Goal: Communication & Community: Ask a question

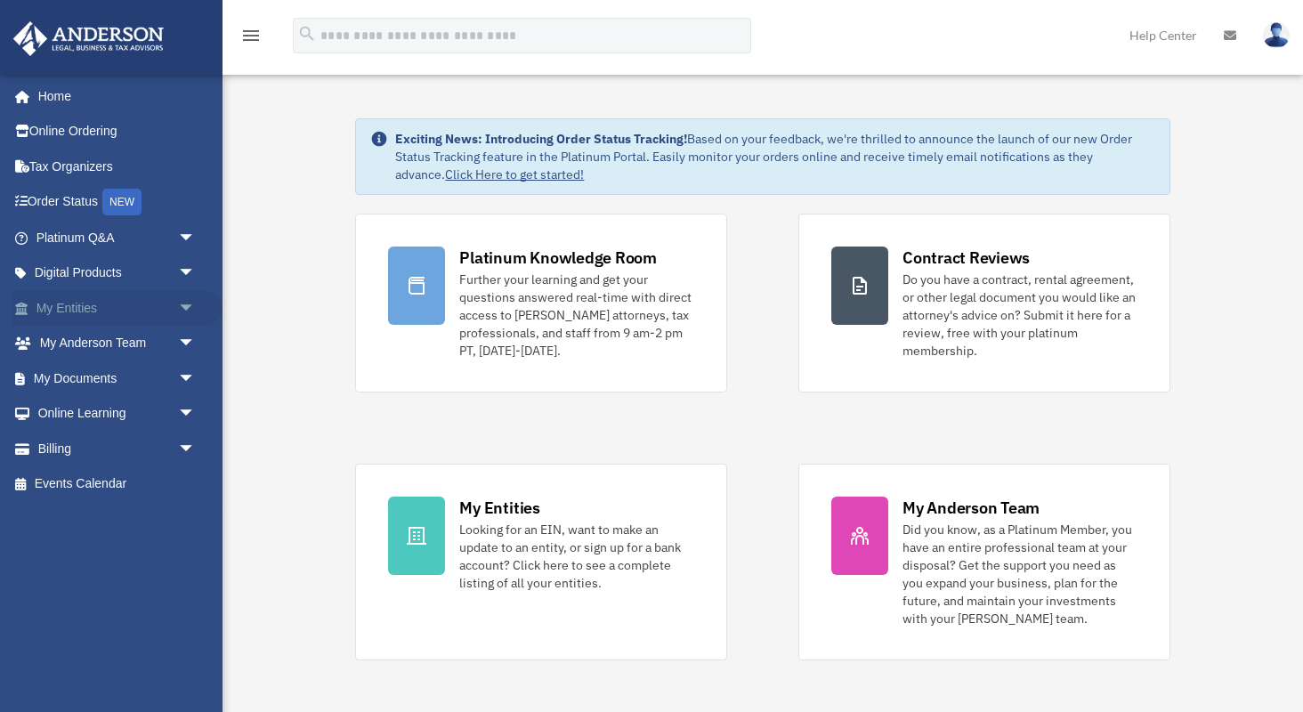
click at [184, 306] on span "arrow_drop_down" at bounding box center [196, 308] width 36 height 36
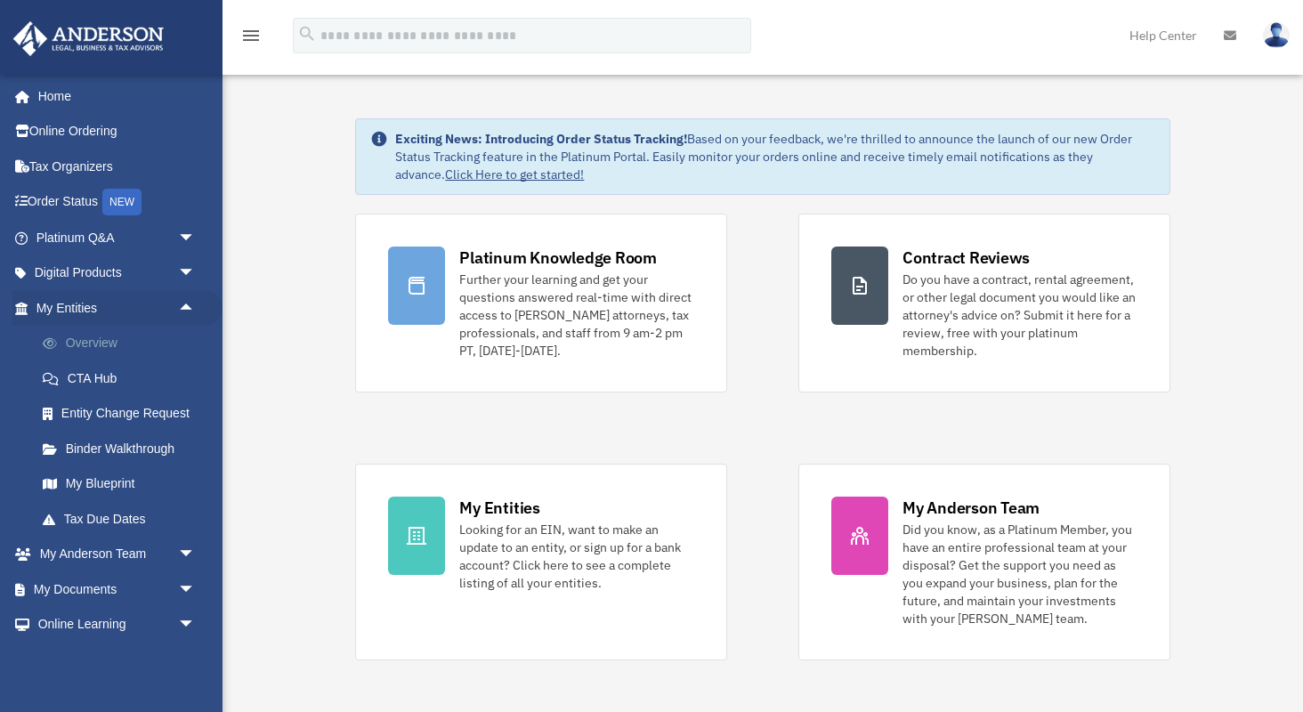
click at [127, 345] on link "Overview" at bounding box center [124, 344] width 198 height 36
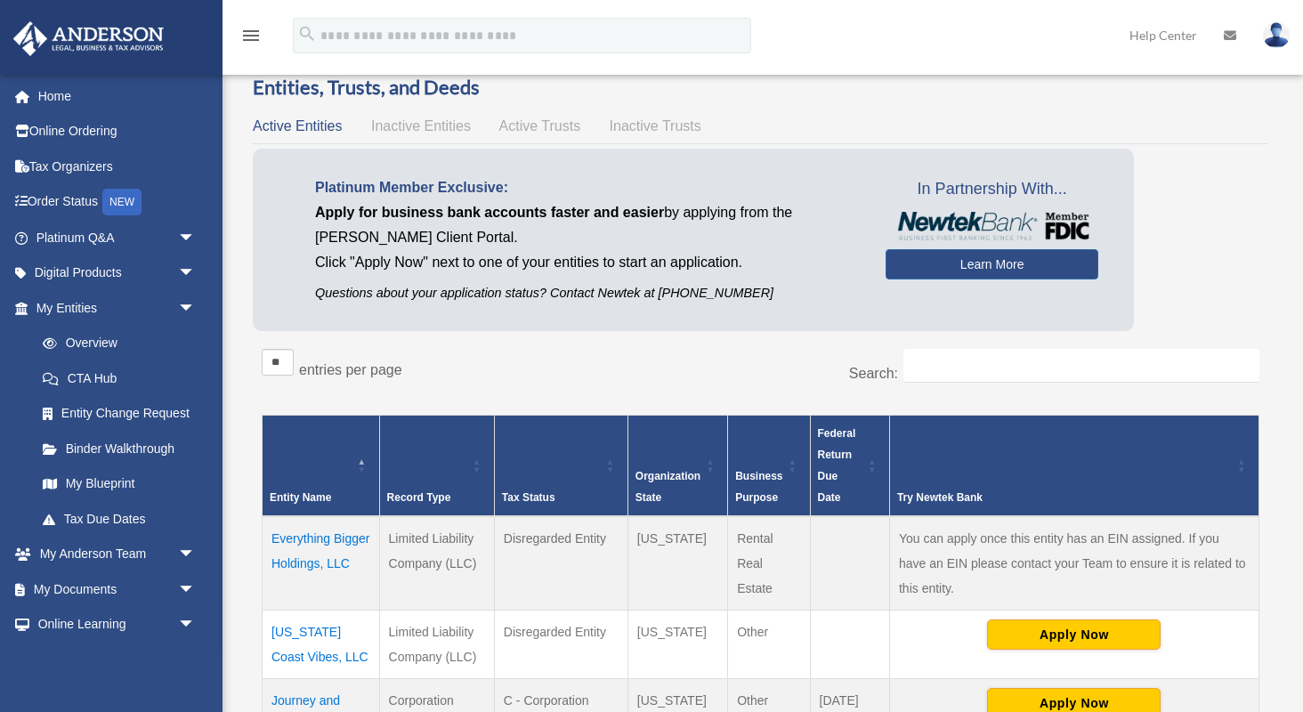
scroll to position [36, 0]
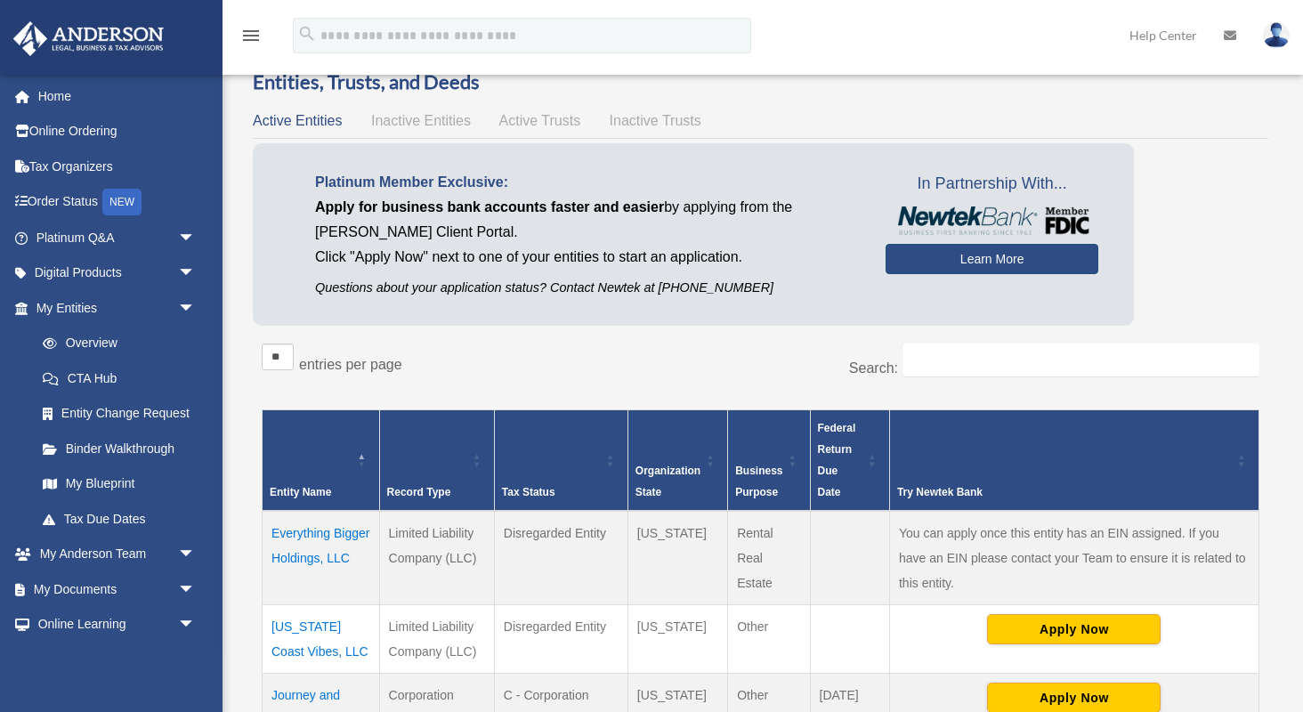
click at [988, 263] on link "Learn More" at bounding box center [992, 259] width 213 height 30
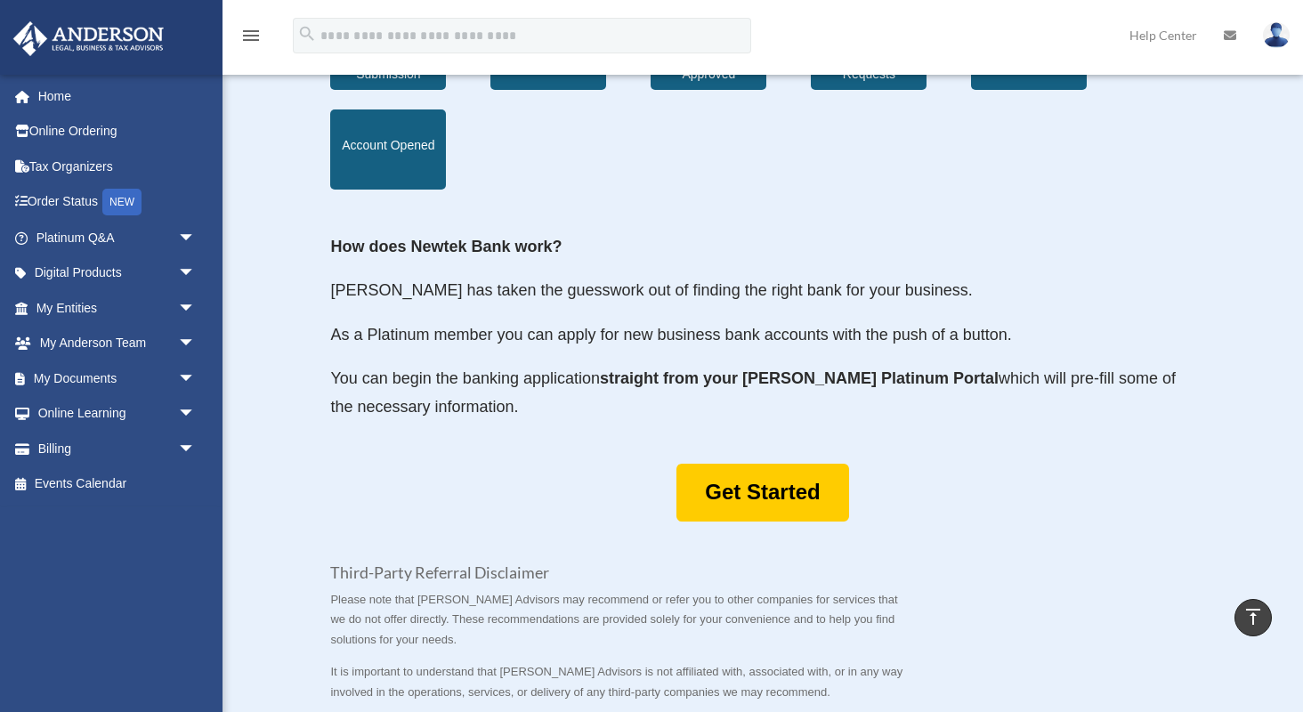
scroll to position [757, 0]
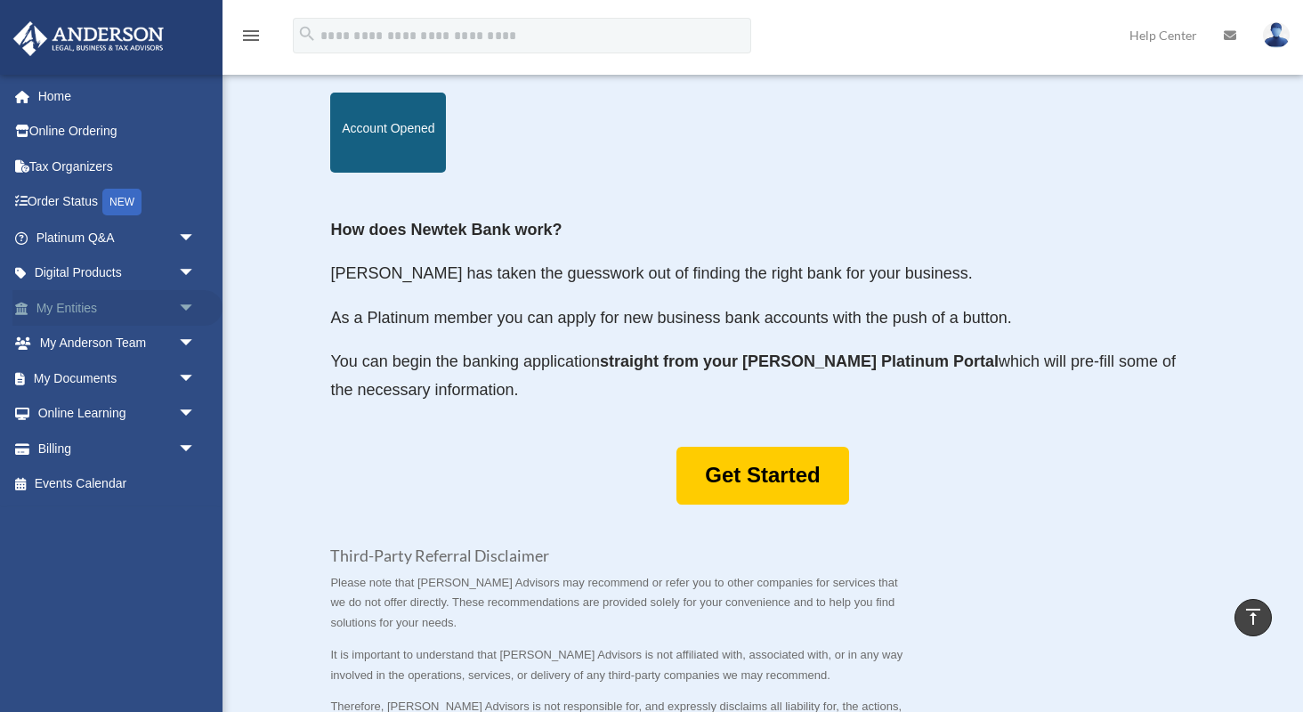
click at [101, 304] on link "My Entities arrow_drop_down" at bounding box center [117, 308] width 210 height 36
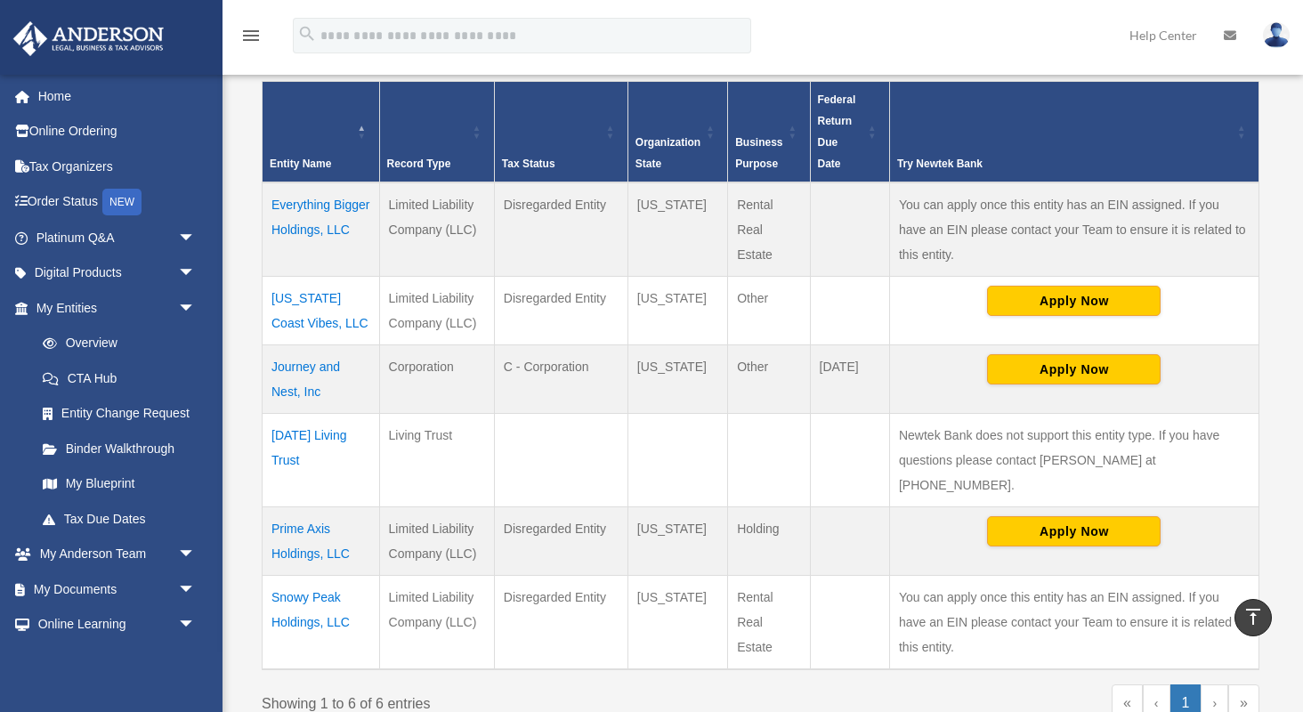
scroll to position [363, 0]
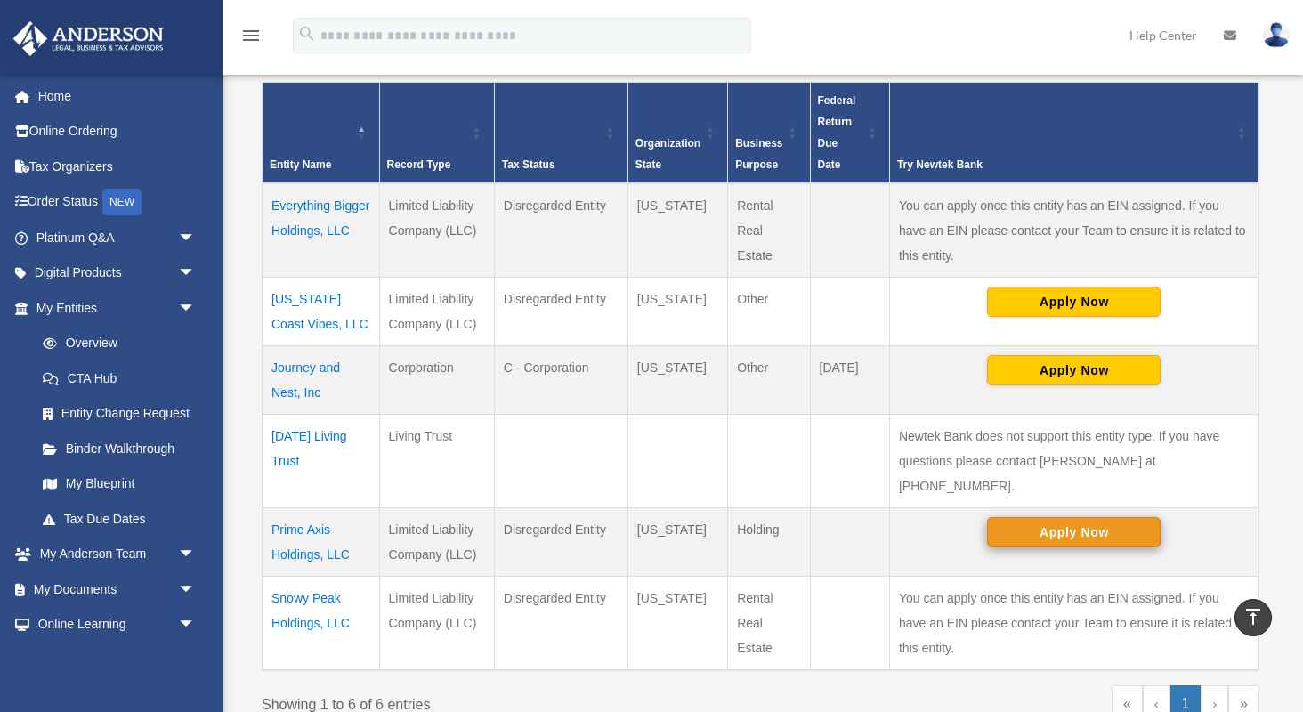
click at [1068, 517] on button "Apply Now" at bounding box center [1074, 532] width 174 height 30
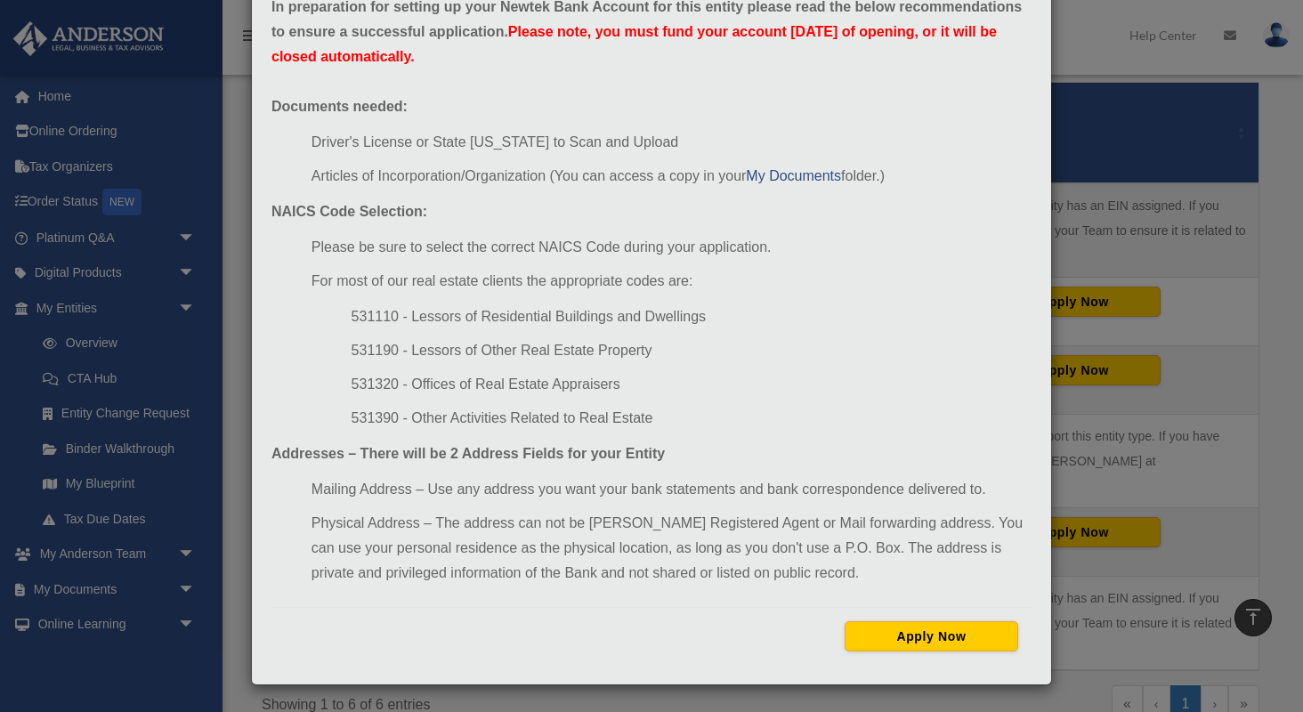
scroll to position [105, 0]
drag, startPoint x: 349, startPoint y: 422, endPoint x: 400, endPoint y: 425, distance: 50.8
click at [400, 425] on ul "531110 - Lessors of Residential Buildings and Dwellings 531190 - Lessors of Oth…" at bounding box center [672, 367] width 720 height 126
copy li "531390"
click at [932, 635] on button "Apply Now" at bounding box center [932, 636] width 174 height 30
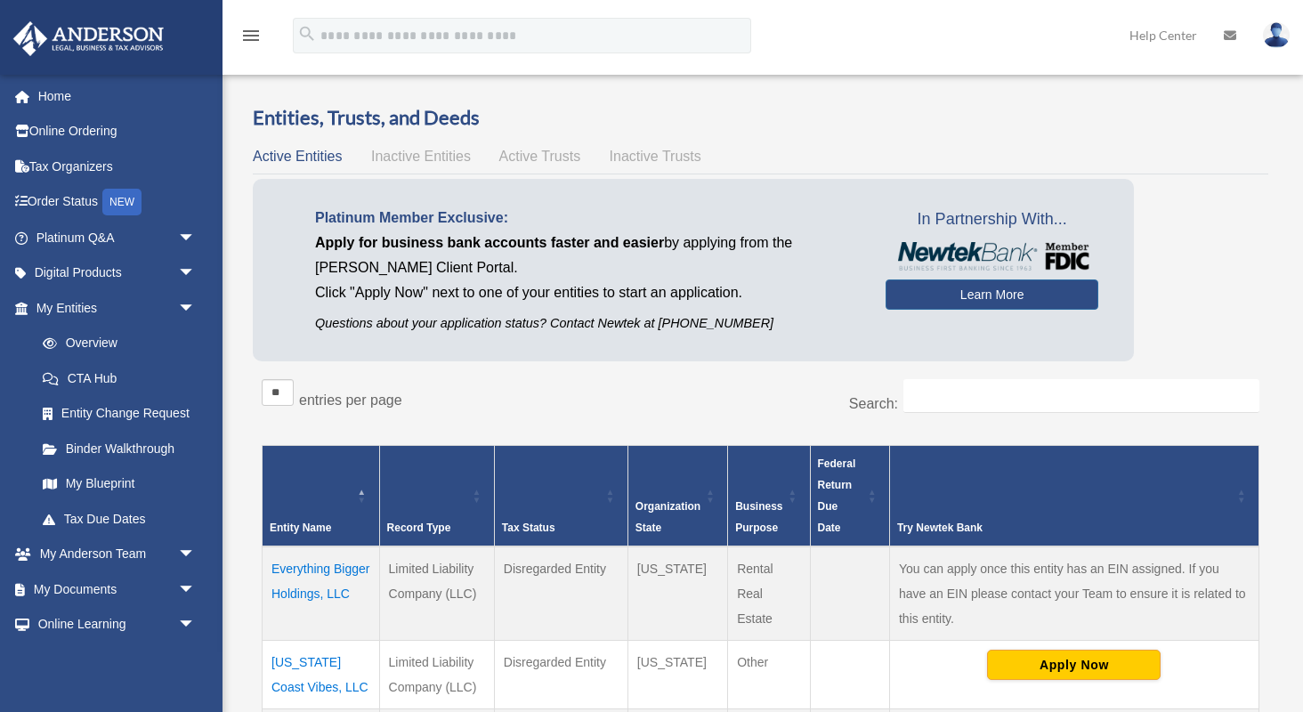
scroll to position [363, 0]
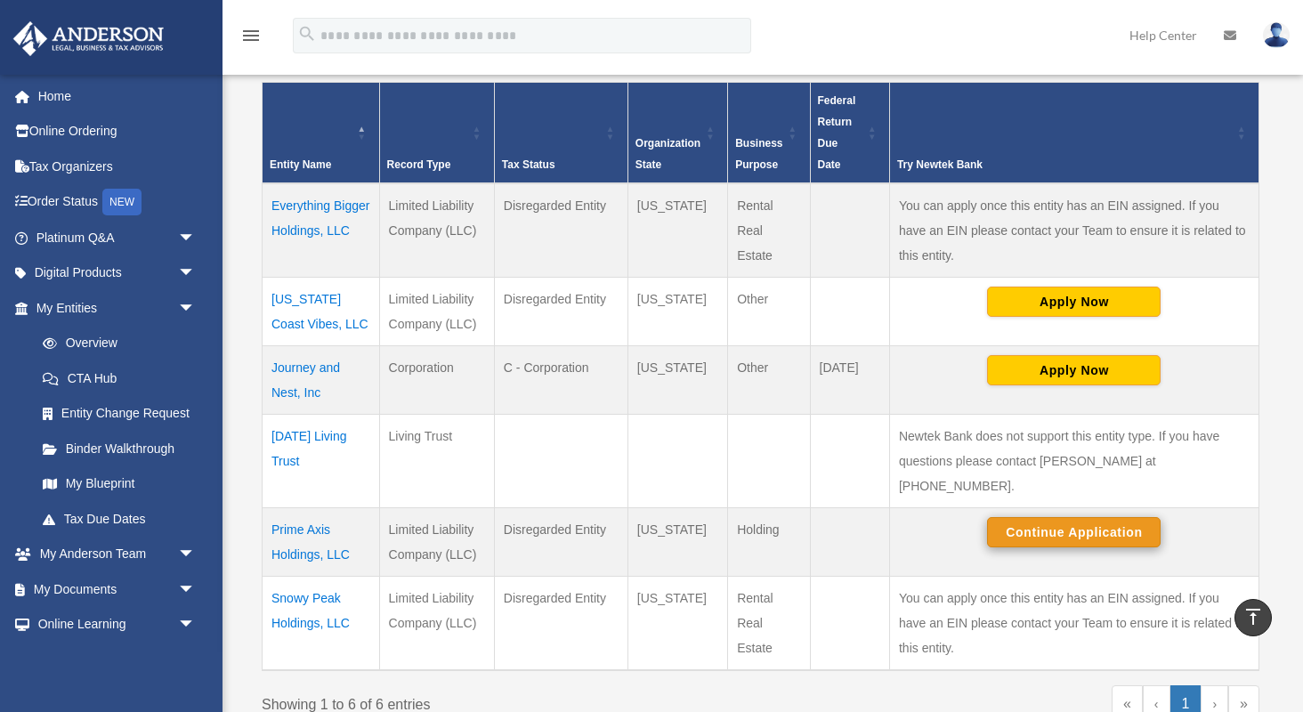
click at [1069, 517] on button "Continue Application" at bounding box center [1074, 532] width 174 height 30
click at [1057, 517] on button "Continue Application" at bounding box center [1074, 532] width 174 height 30
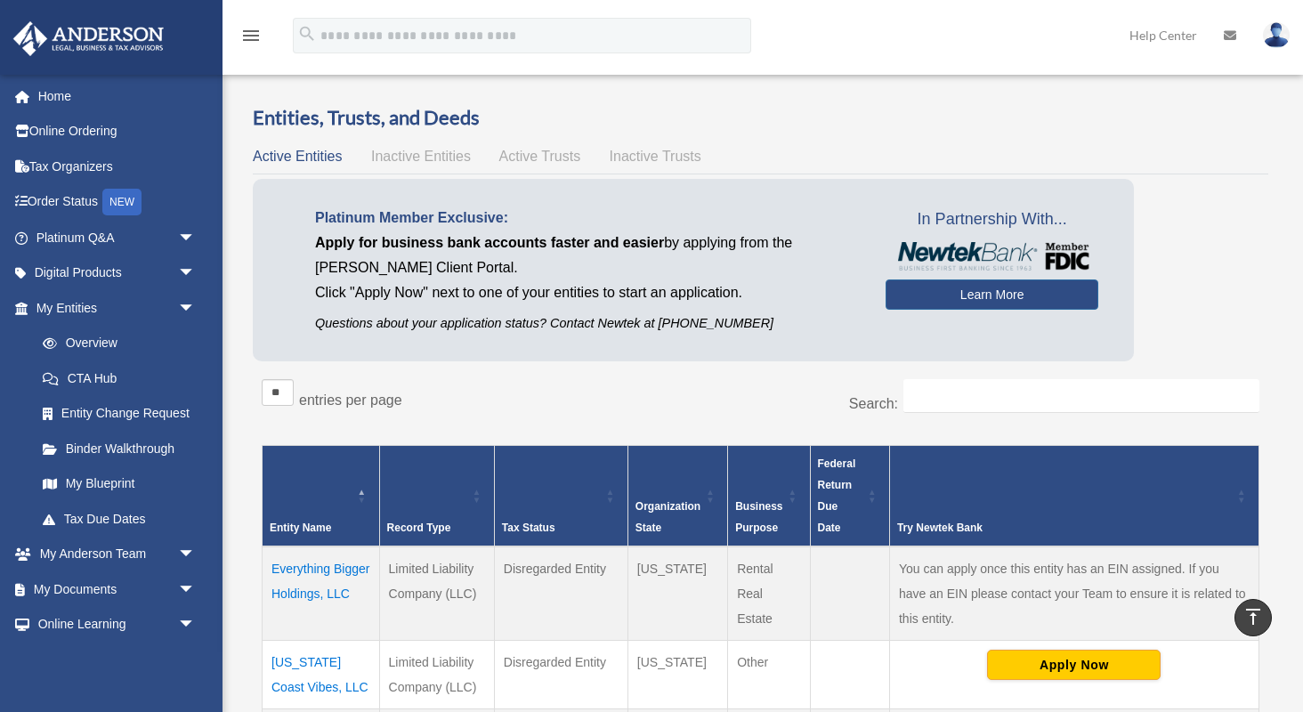
scroll to position [0, 0]
click at [983, 298] on link "Learn More" at bounding box center [992, 294] width 213 height 30
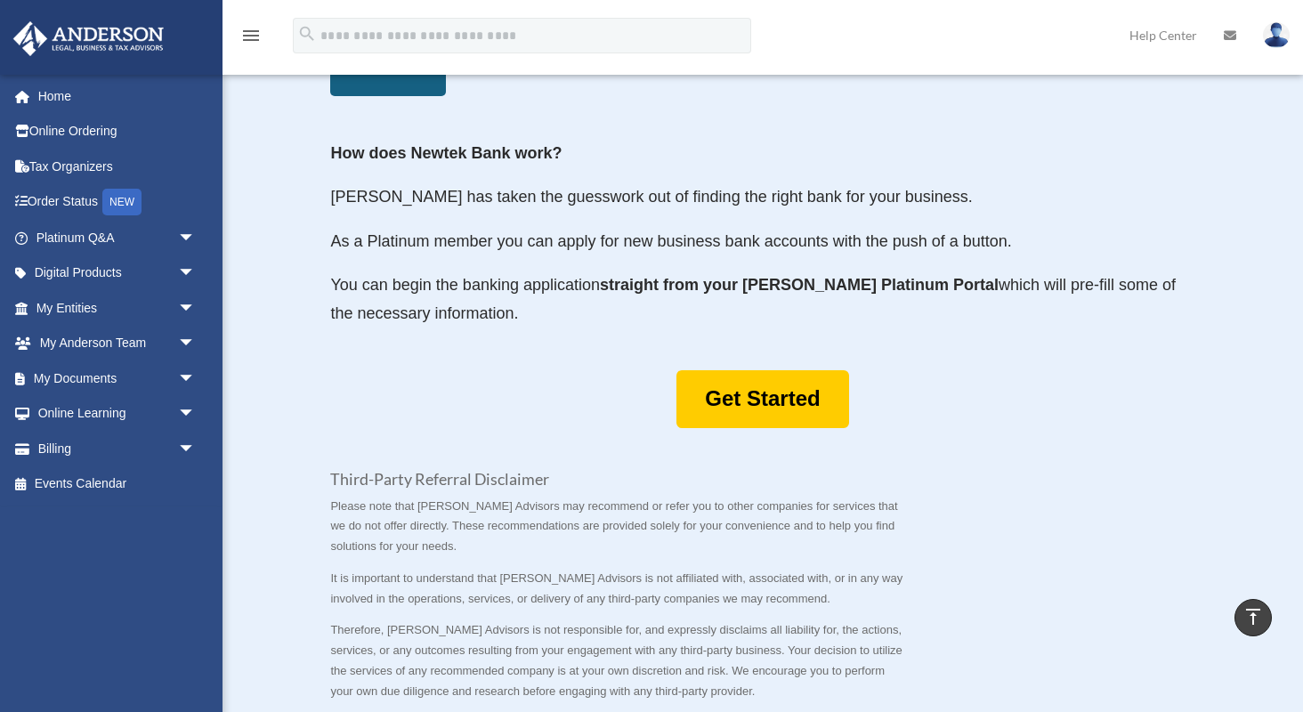
scroll to position [832, 0]
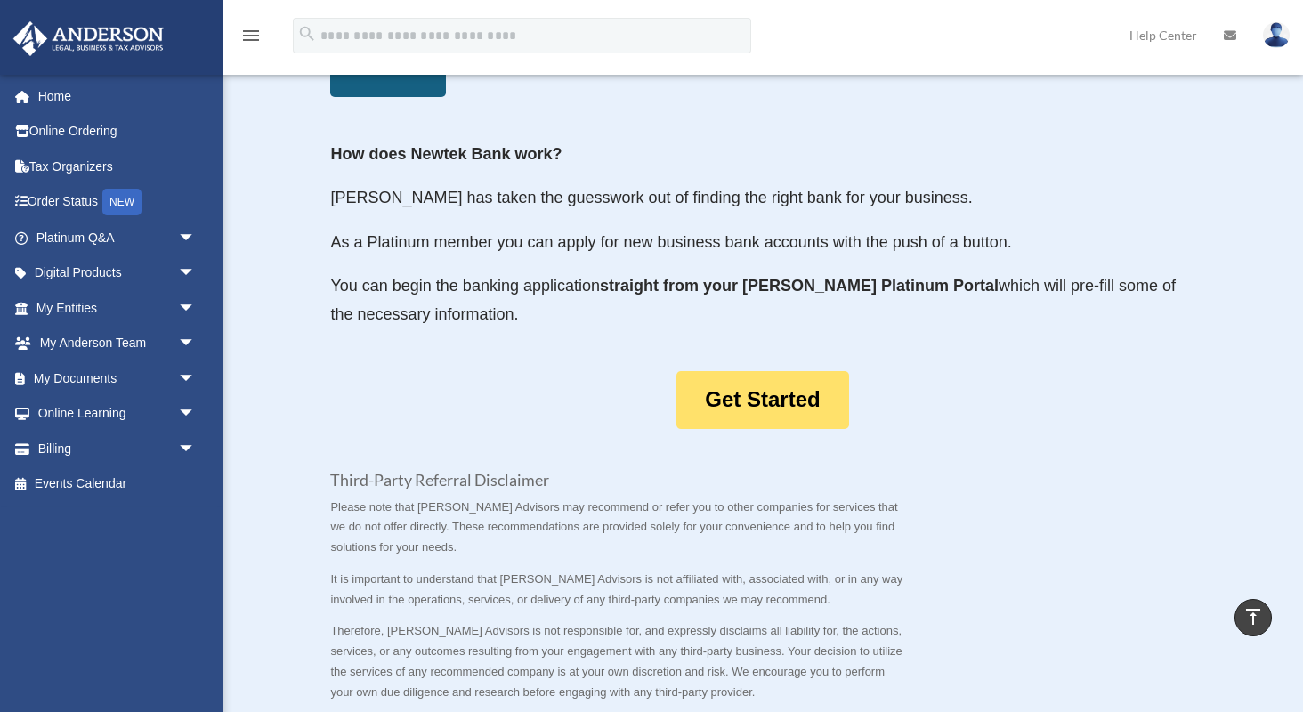
click at [755, 371] on link "Get Started" at bounding box center [762, 400] width 172 height 58
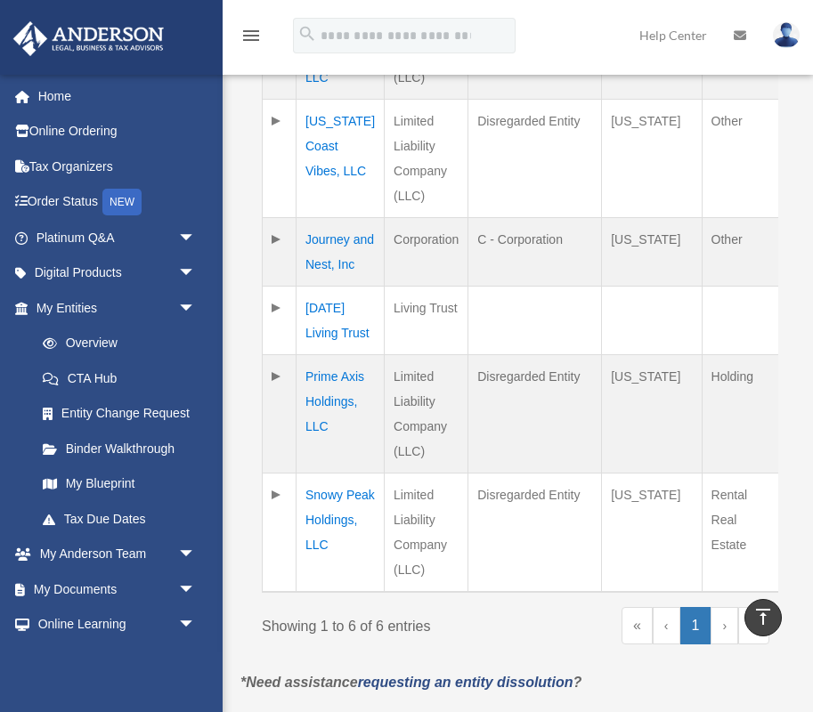
click at [313, 450] on td "Prime Axis Holdings, LLC" at bounding box center [340, 413] width 88 height 118
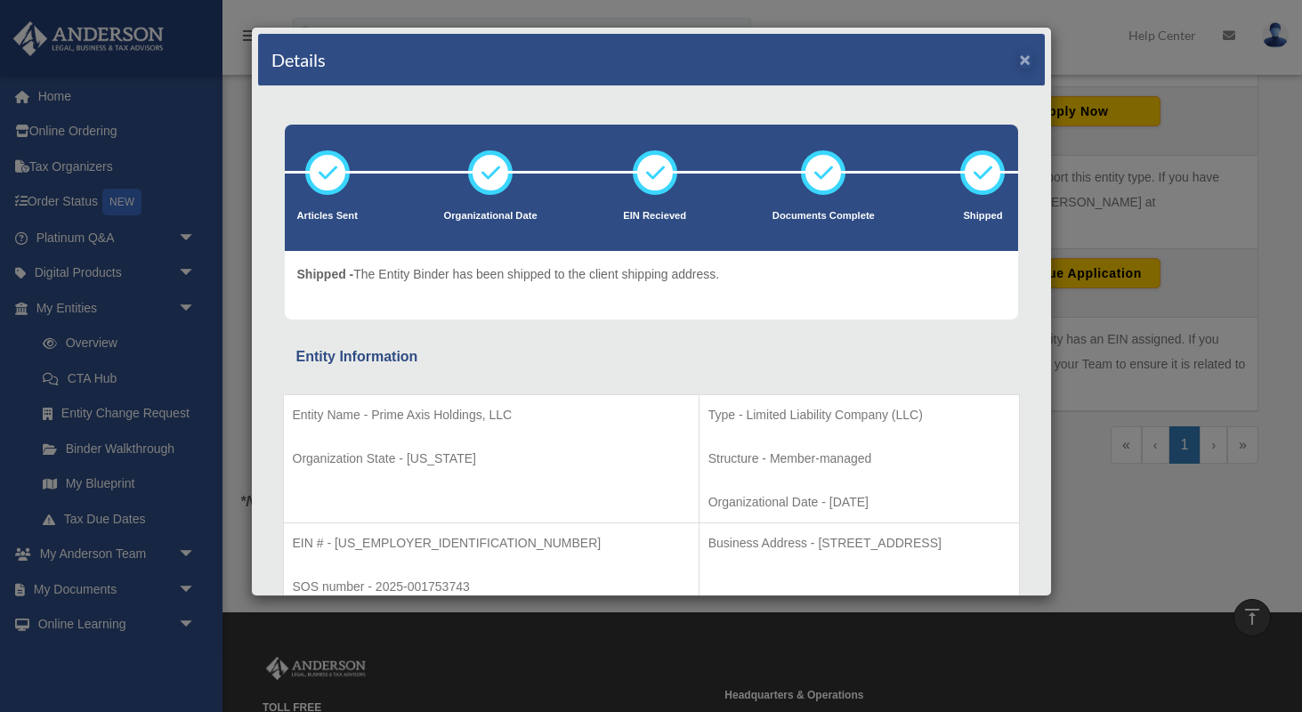
click at [1024, 64] on button "×" at bounding box center [1026, 59] width 12 height 19
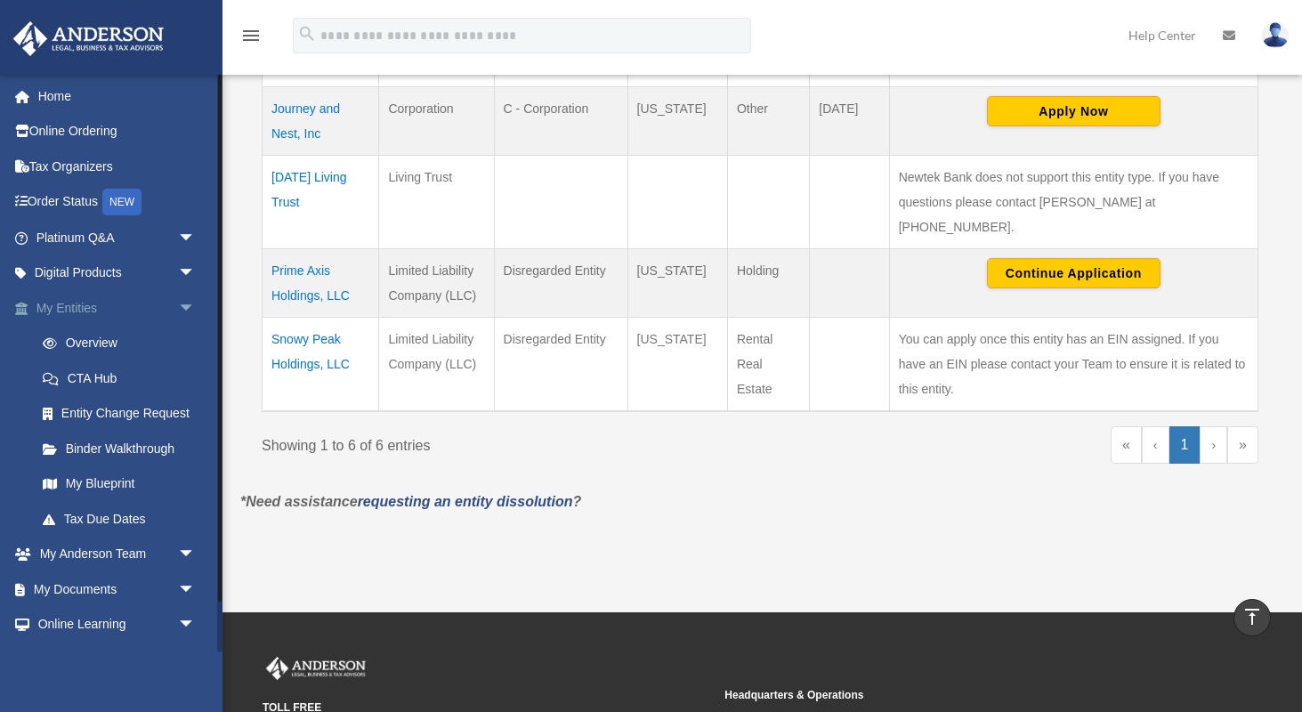
click at [185, 303] on span "arrow_drop_down" at bounding box center [196, 308] width 36 height 36
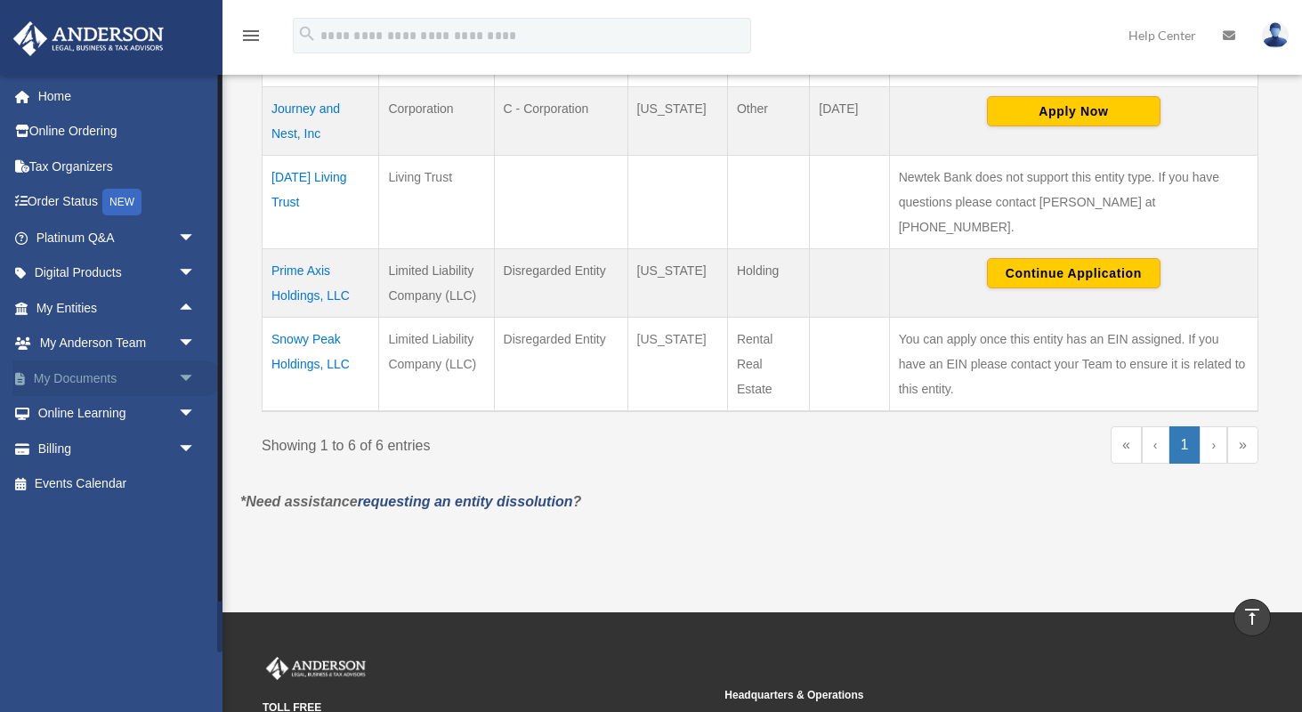
click at [182, 378] on span "arrow_drop_down" at bounding box center [196, 378] width 36 height 36
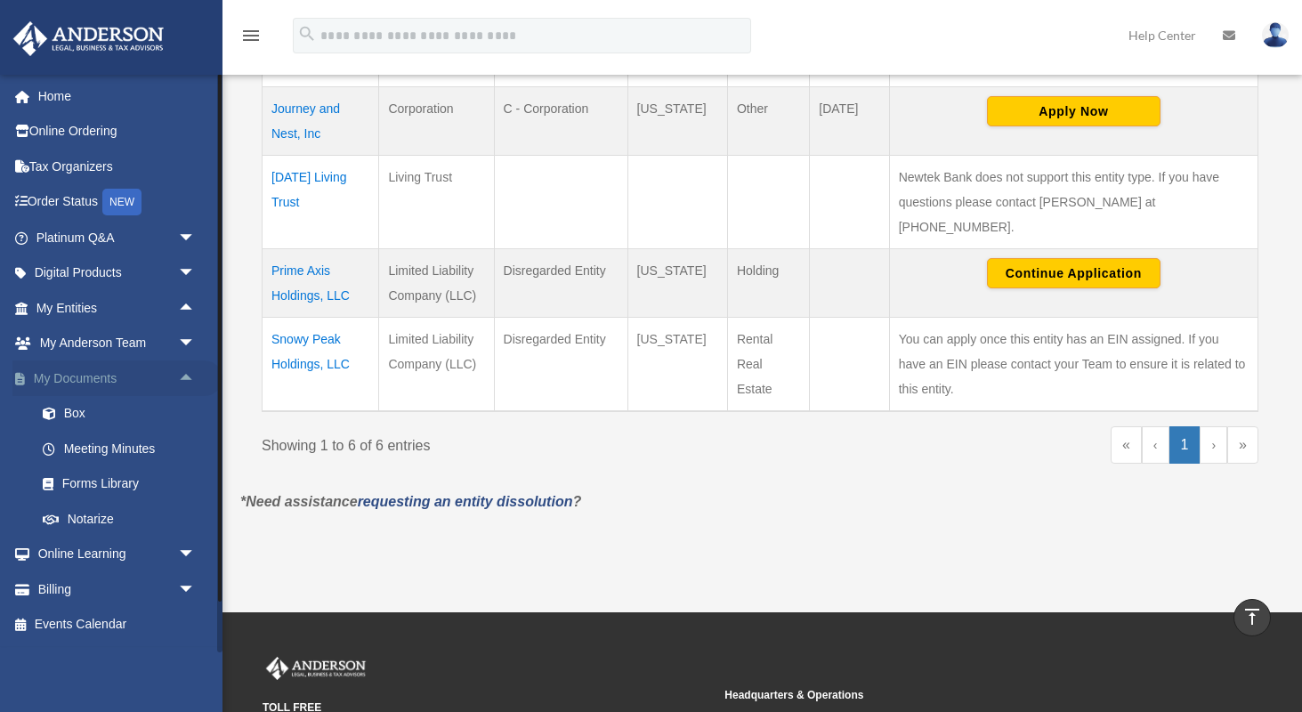
click at [182, 378] on span "arrow_drop_up" at bounding box center [196, 378] width 36 height 36
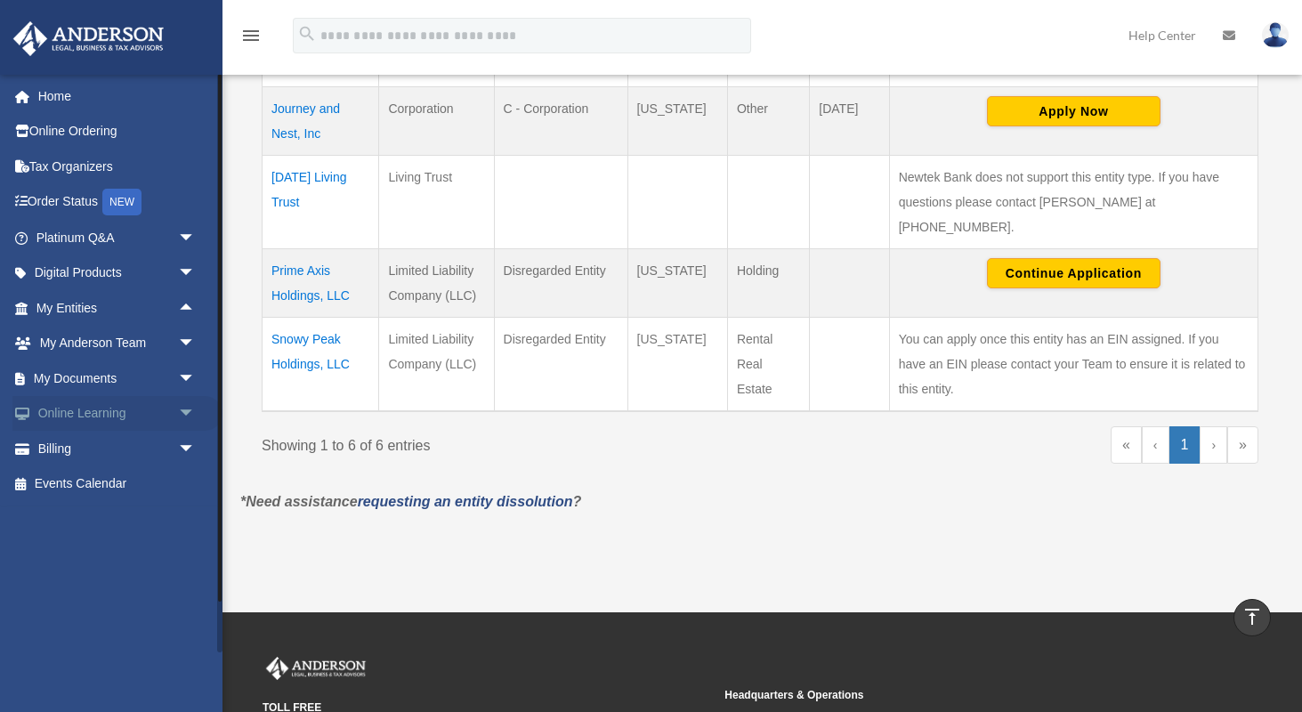
click at [184, 411] on span "arrow_drop_down" at bounding box center [196, 414] width 36 height 36
click at [184, 411] on span "arrow_drop_up" at bounding box center [196, 414] width 36 height 36
click at [189, 271] on span "arrow_drop_down" at bounding box center [196, 273] width 36 height 36
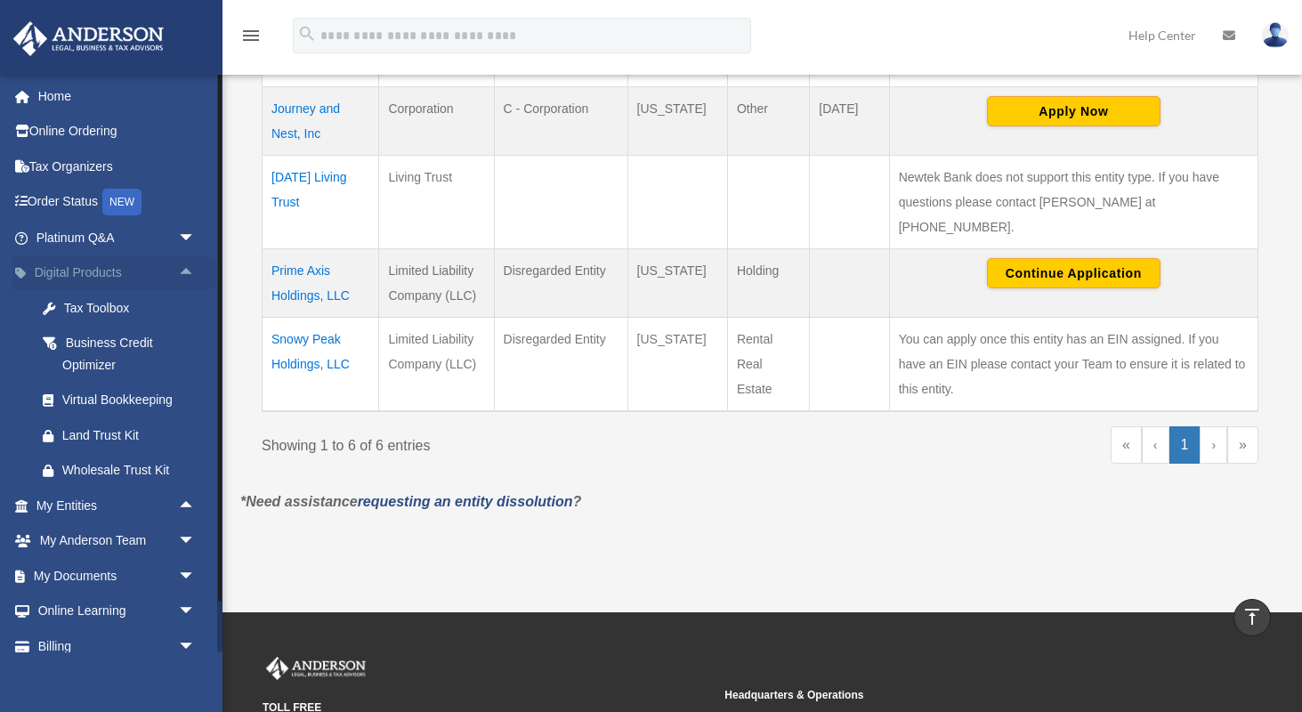
click at [189, 271] on span "arrow_drop_up" at bounding box center [196, 273] width 36 height 36
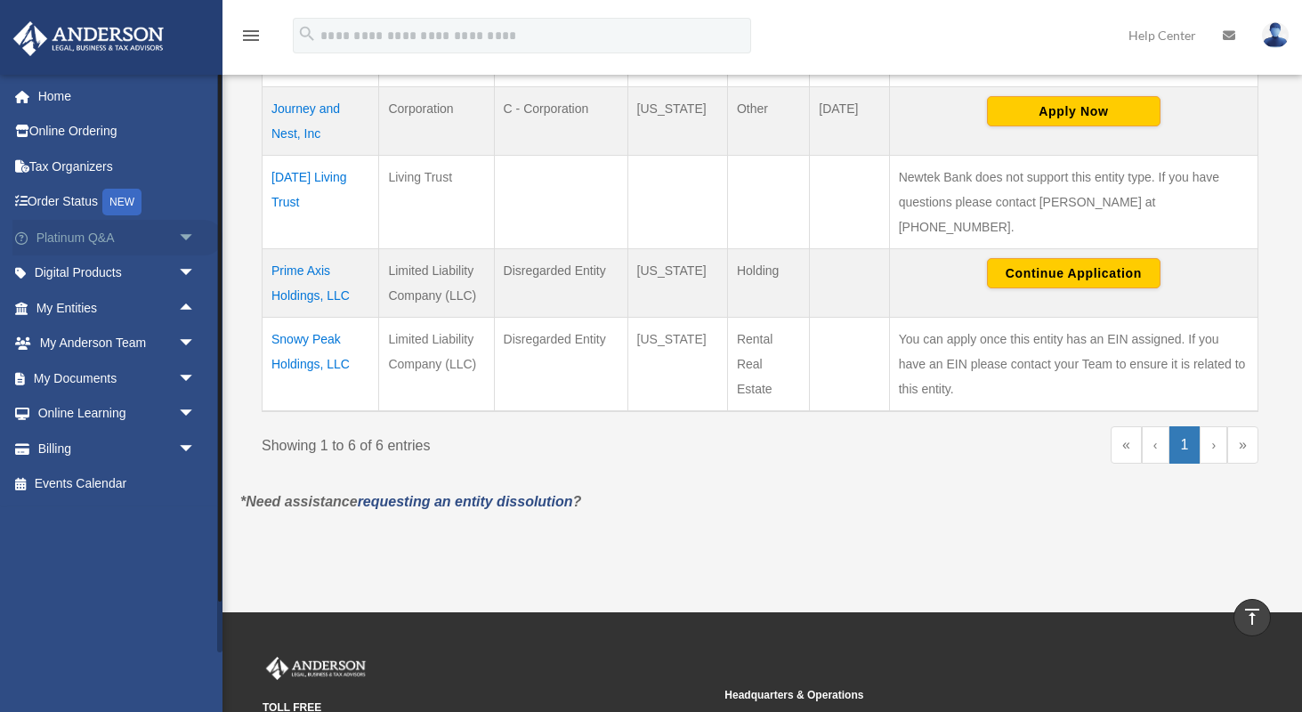
click at [186, 231] on span "arrow_drop_down" at bounding box center [196, 238] width 36 height 36
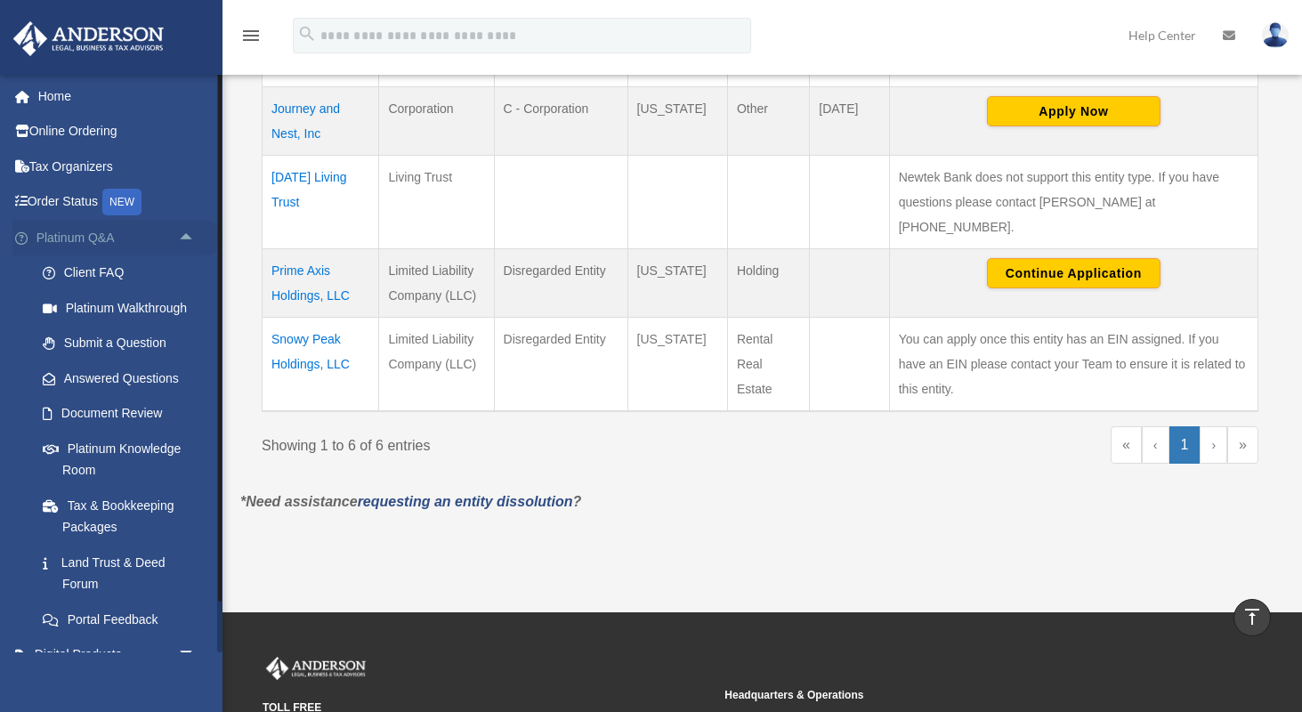
click at [189, 239] on span "arrow_drop_up" at bounding box center [196, 238] width 36 height 36
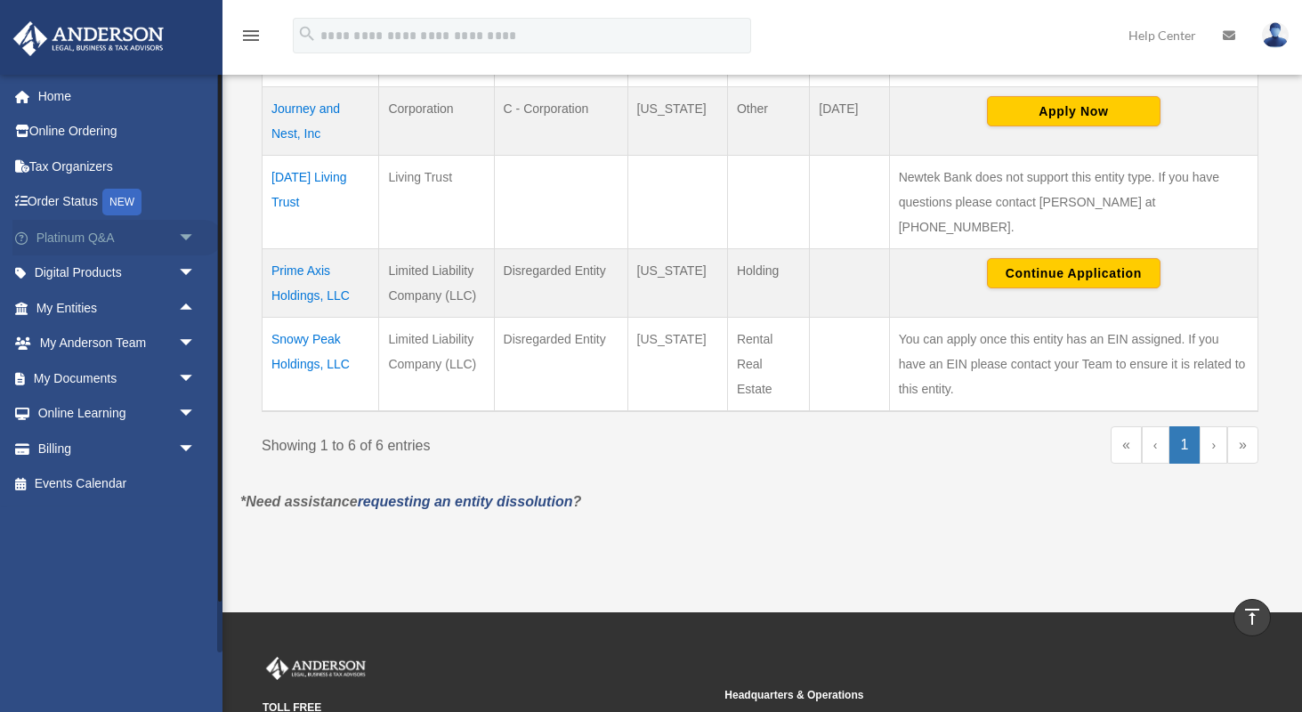
click at [189, 239] on span "arrow_drop_down" at bounding box center [196, 238] width 36 height 36
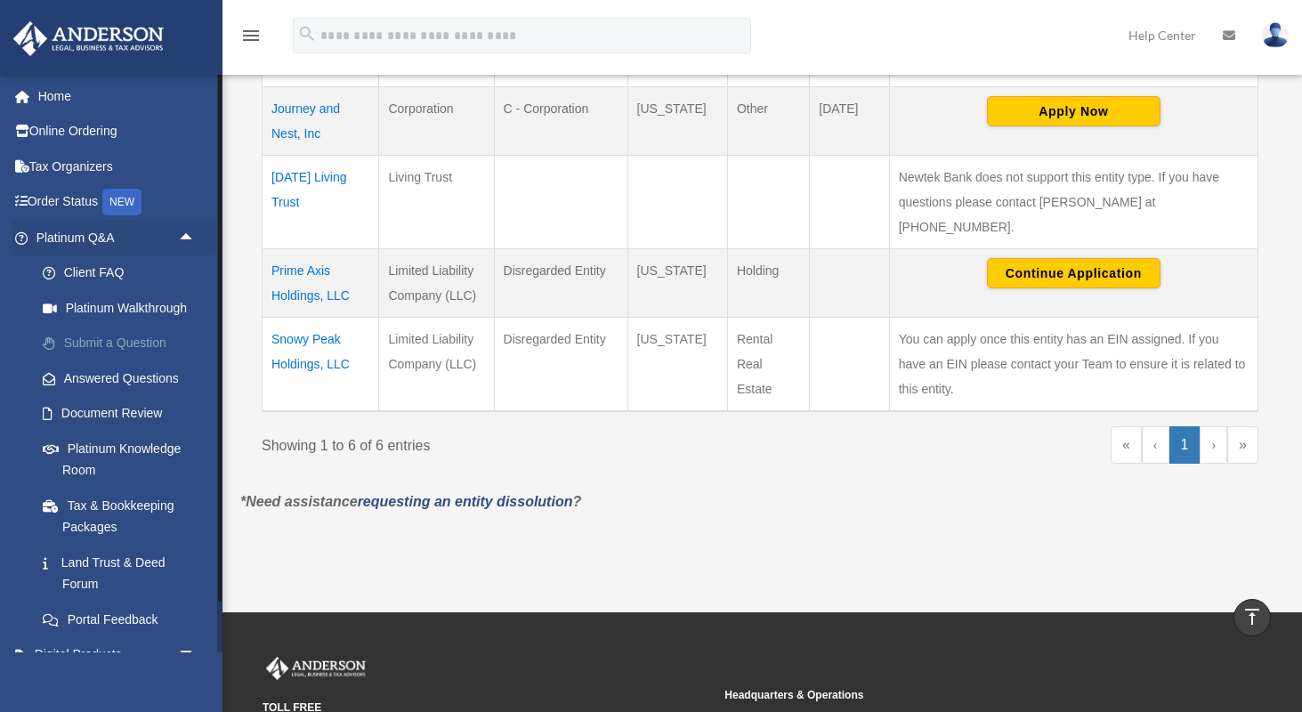
click at [119, 339] on link "Submit a Question" at bounding box center [124, 344] width 198 height 36
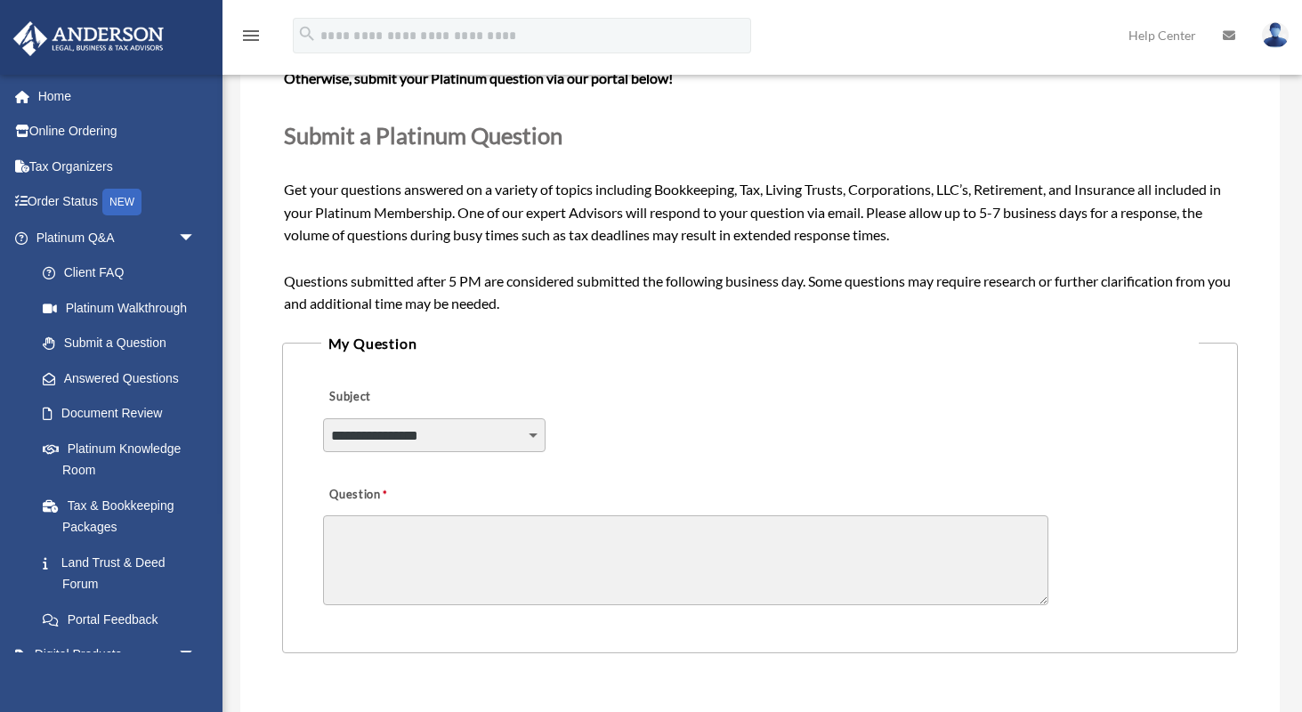
scroll to position [206, 0]
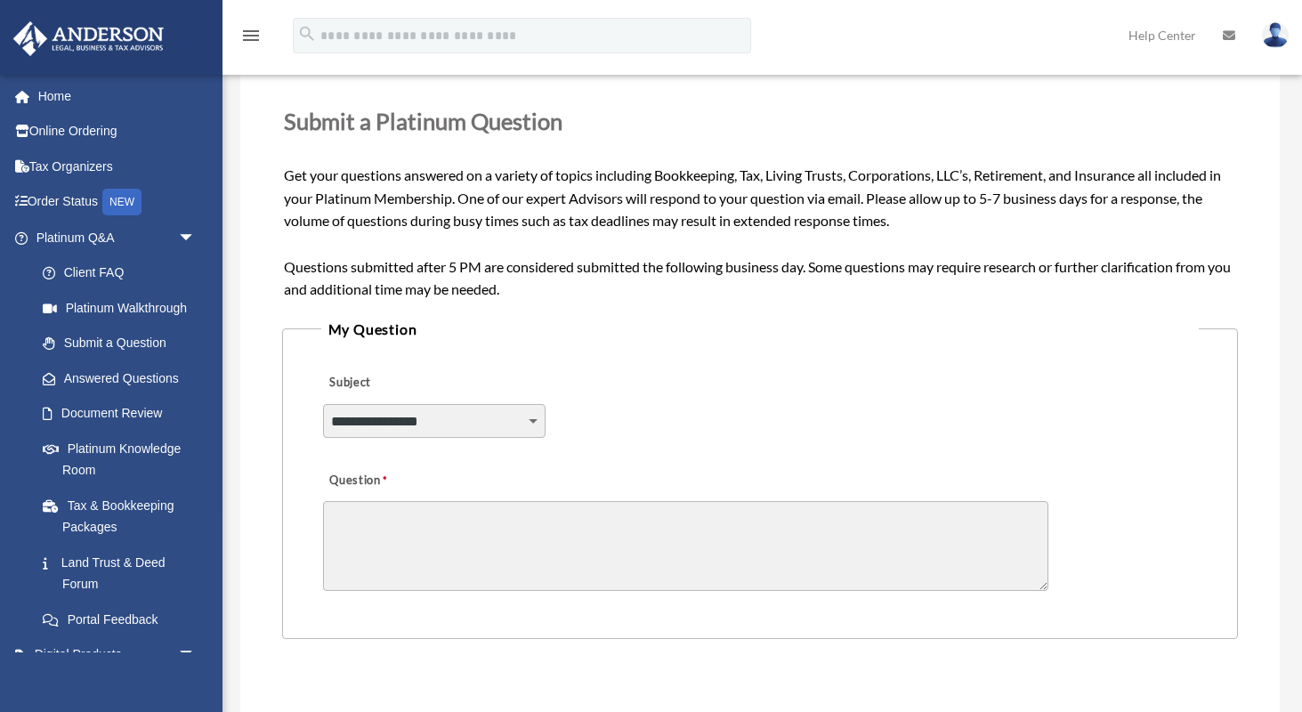
select select "******"
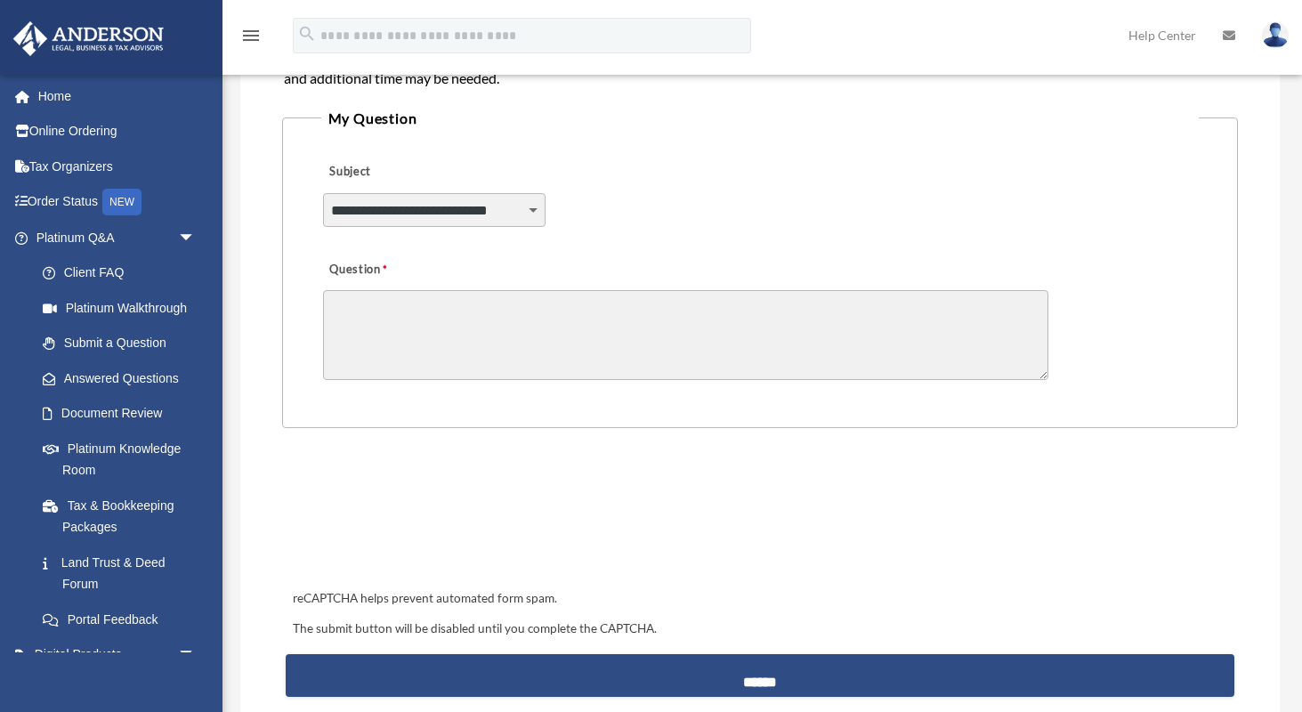
scroll to position [417, 0]
click at [462, 325] on textarea "Question" at bounding box center [685, 335] width 725 height 90
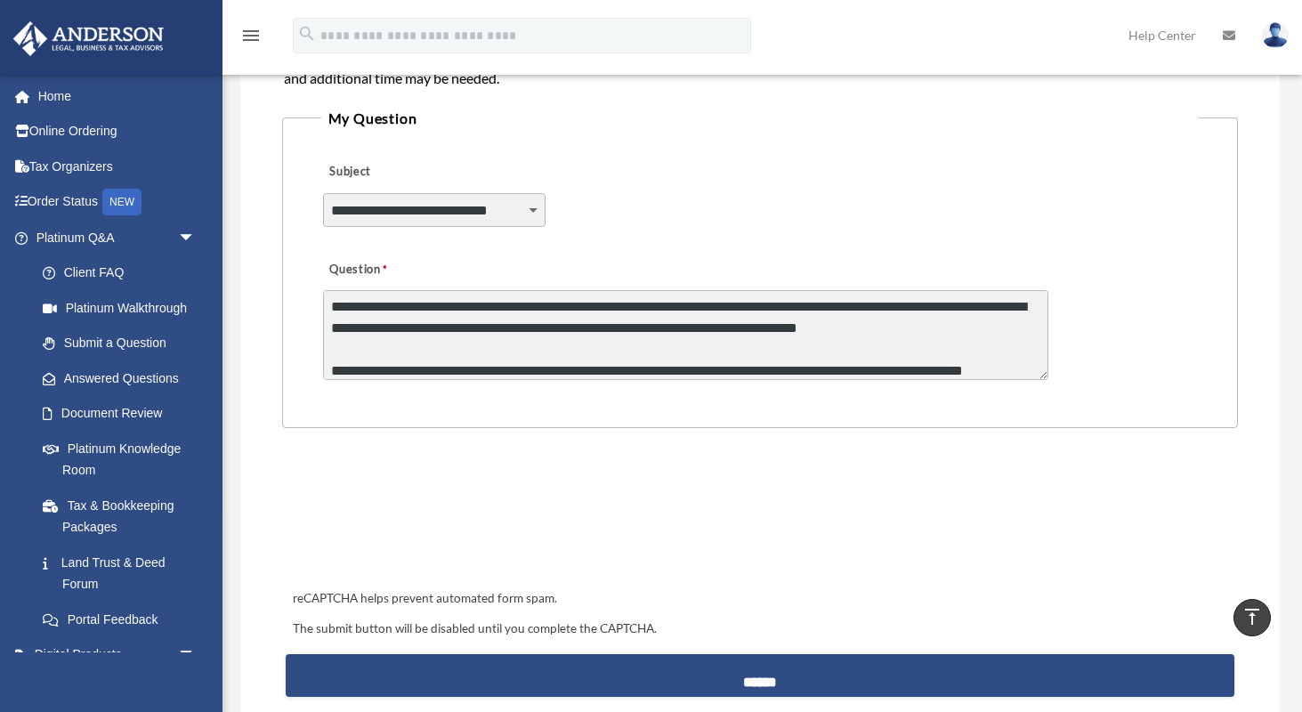
scroll to position [23, 0]
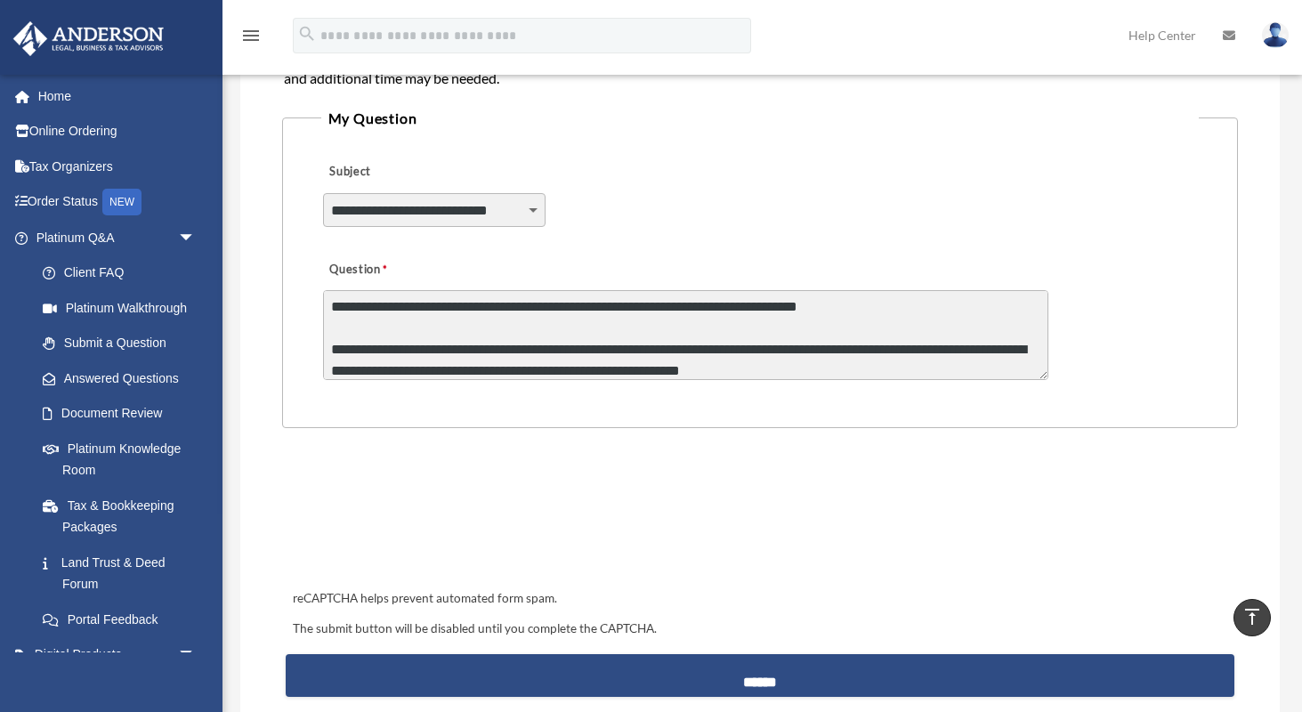
type textarea "**********"
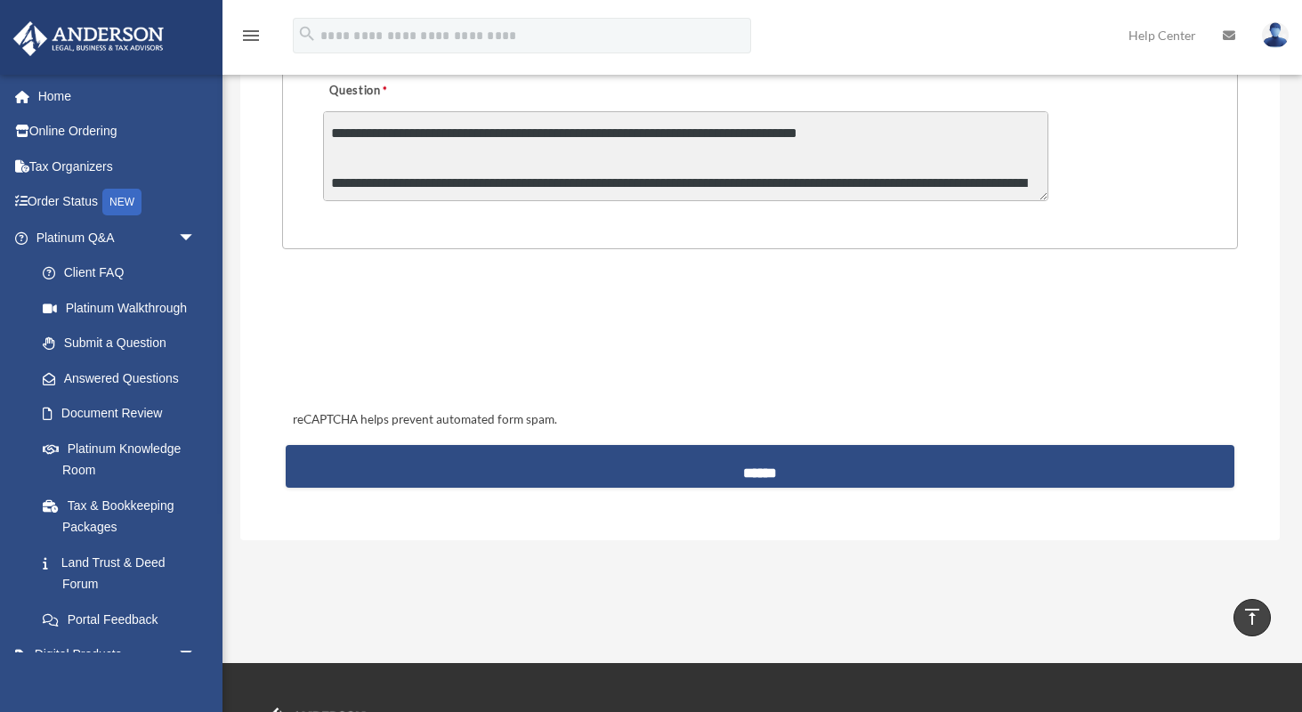
scroll to position [607, 0]
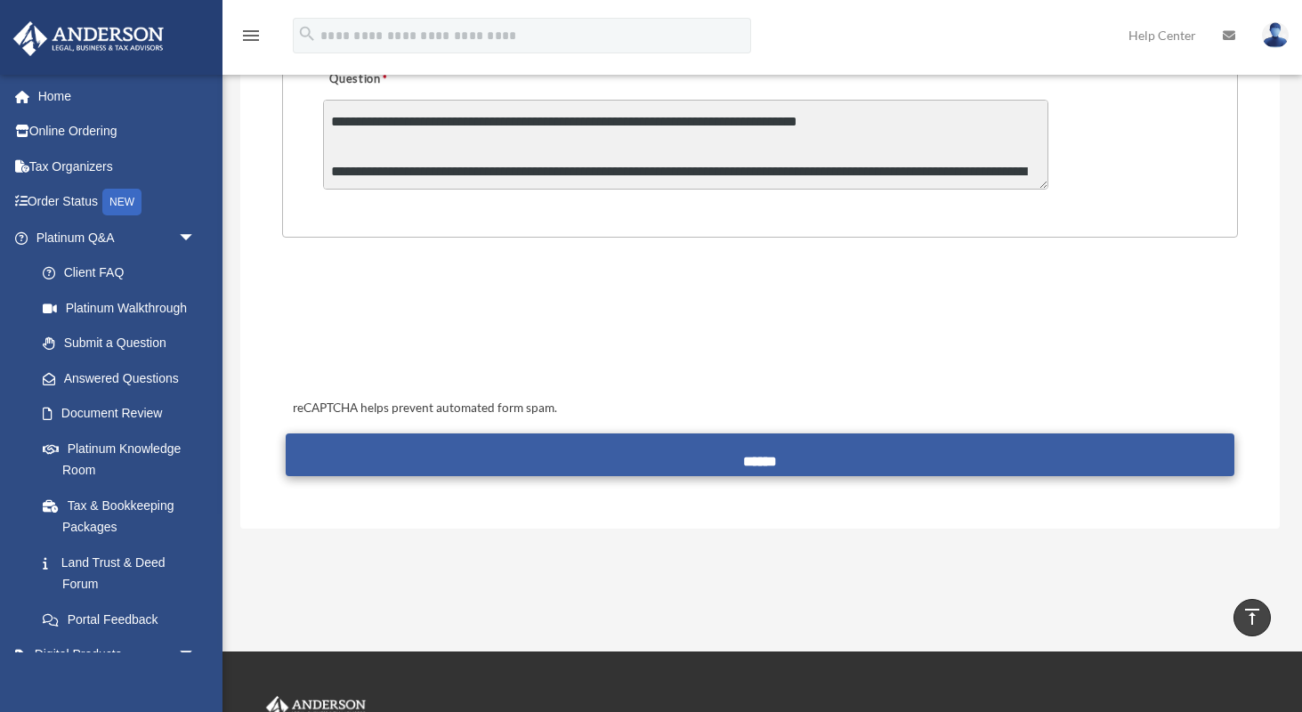
click at [753, 453] on input "******" at bounding box center [761, 454] width 950 height 43
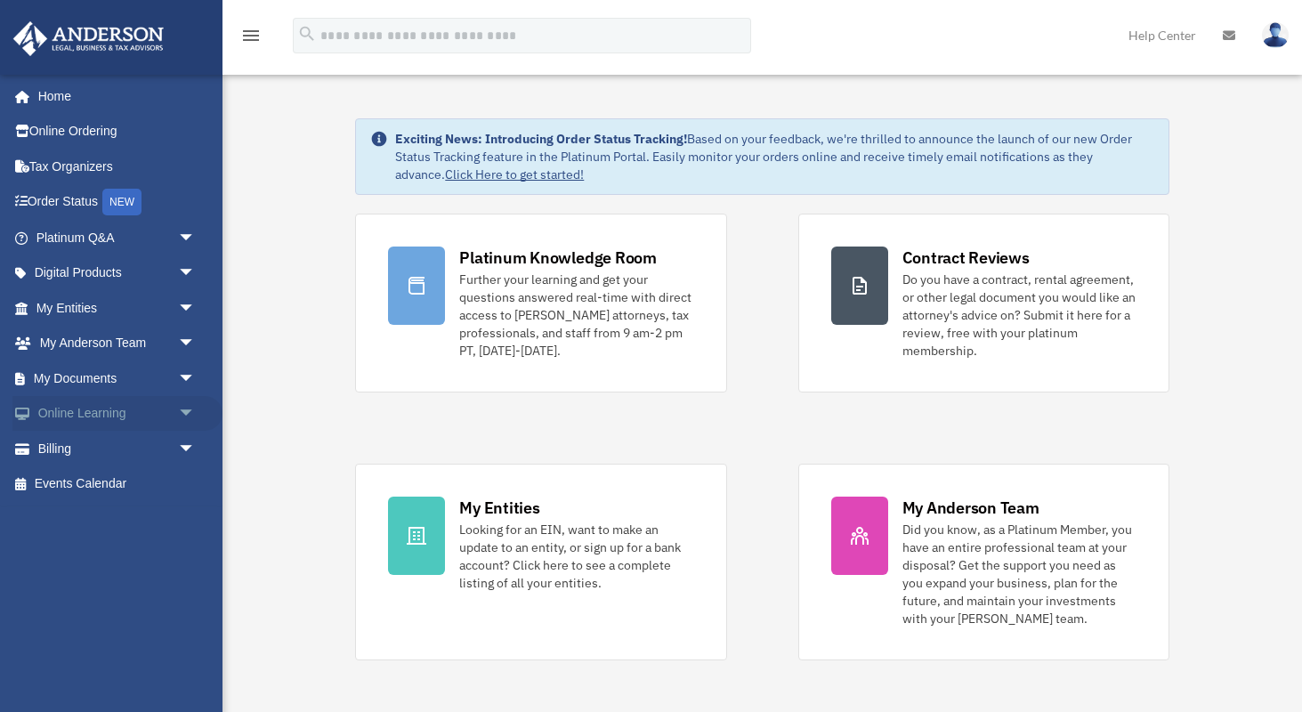
click at [190, 413] on span "arrow_drop_down" at bounding box center [196, 414] width 36 height 36
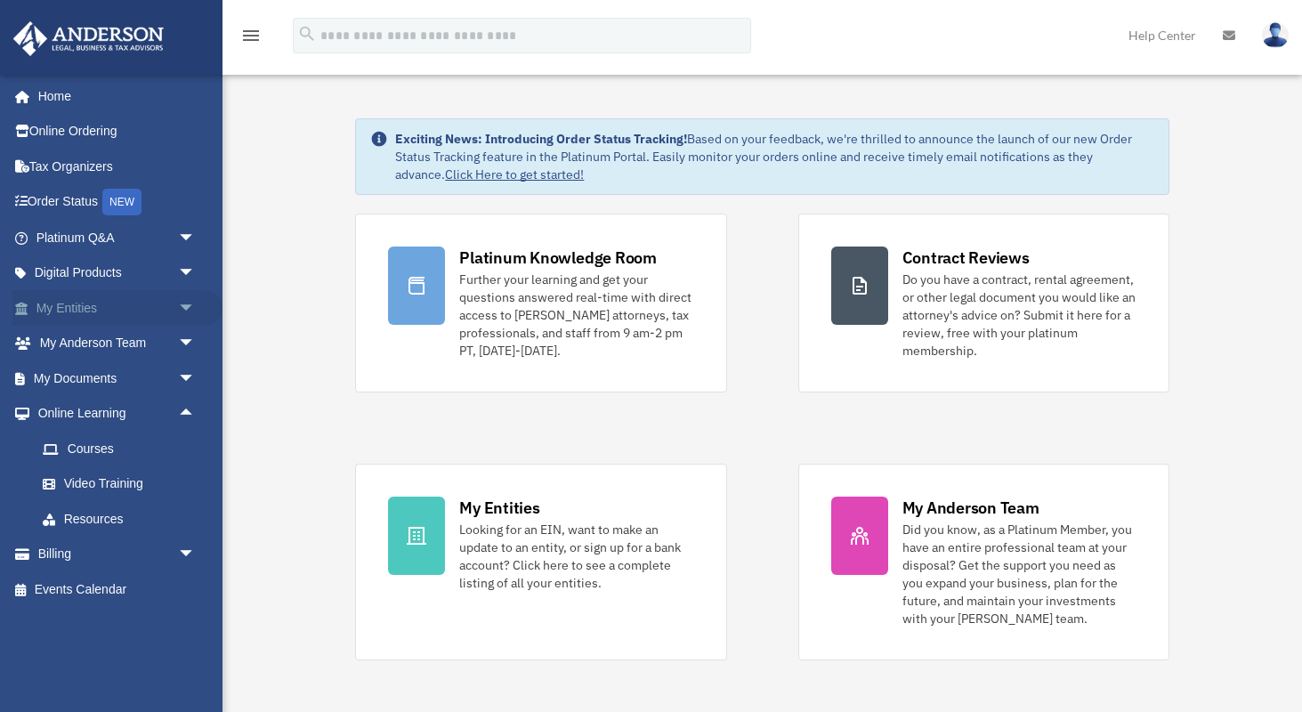
click at [190, 310] on span "arrow_drop_down" at bounding box center [196, 308] width 36 height 36
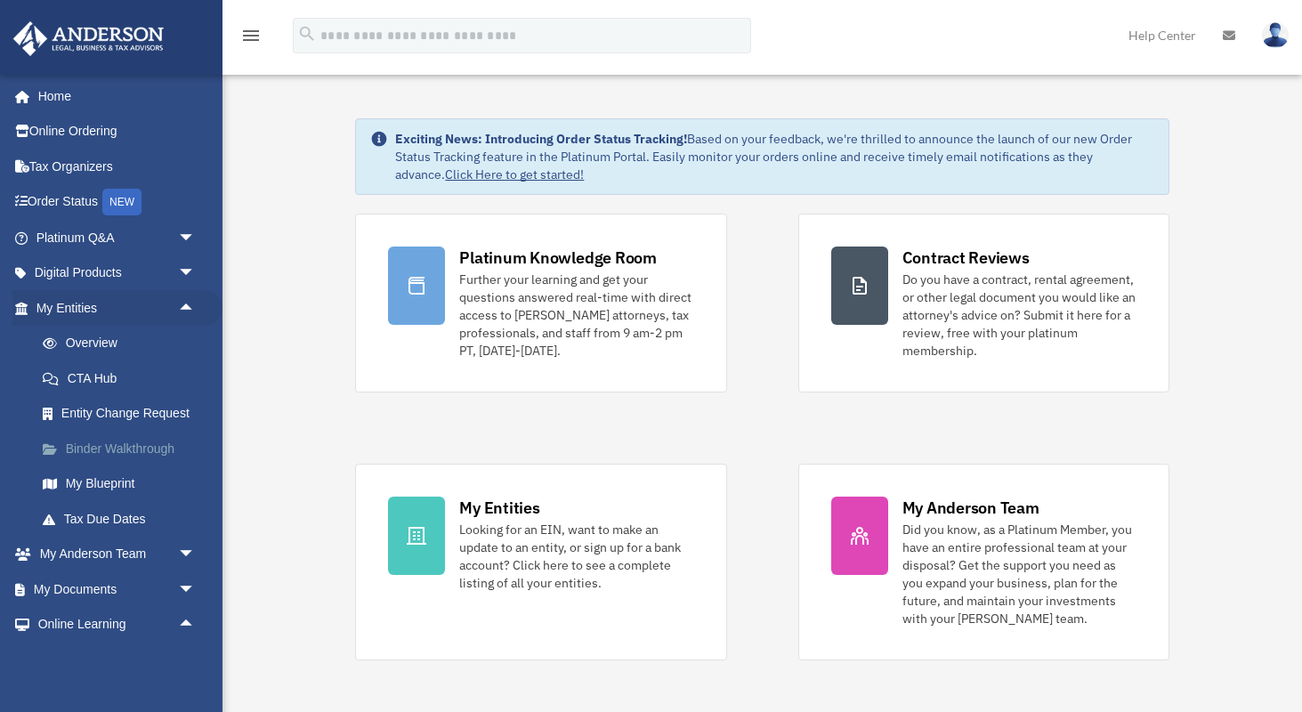
click at [171, 446] on link "Binder Walkthrough" at bounding box center [124, 449] width 198 height 36
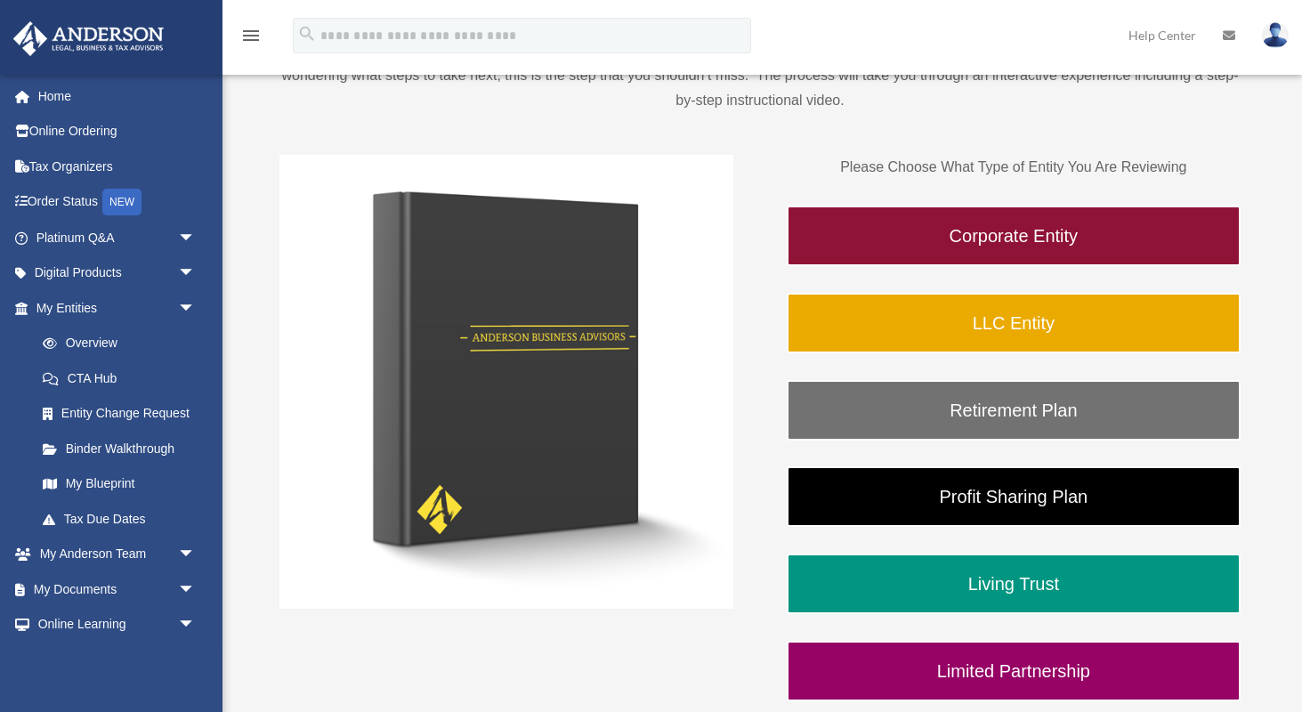
scroll to position [199, 0]
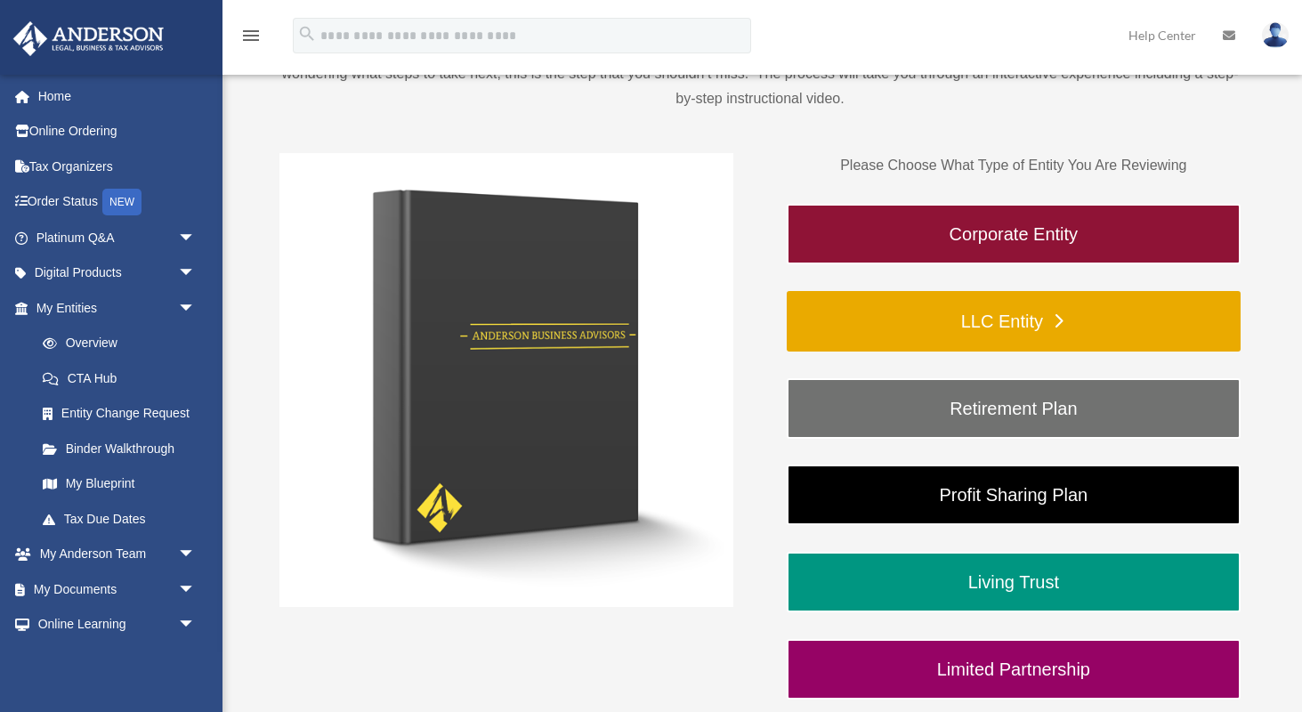
click at [954, 309] on link "LLC Entity" at bounding box center [1014, 321] width 454 height 61
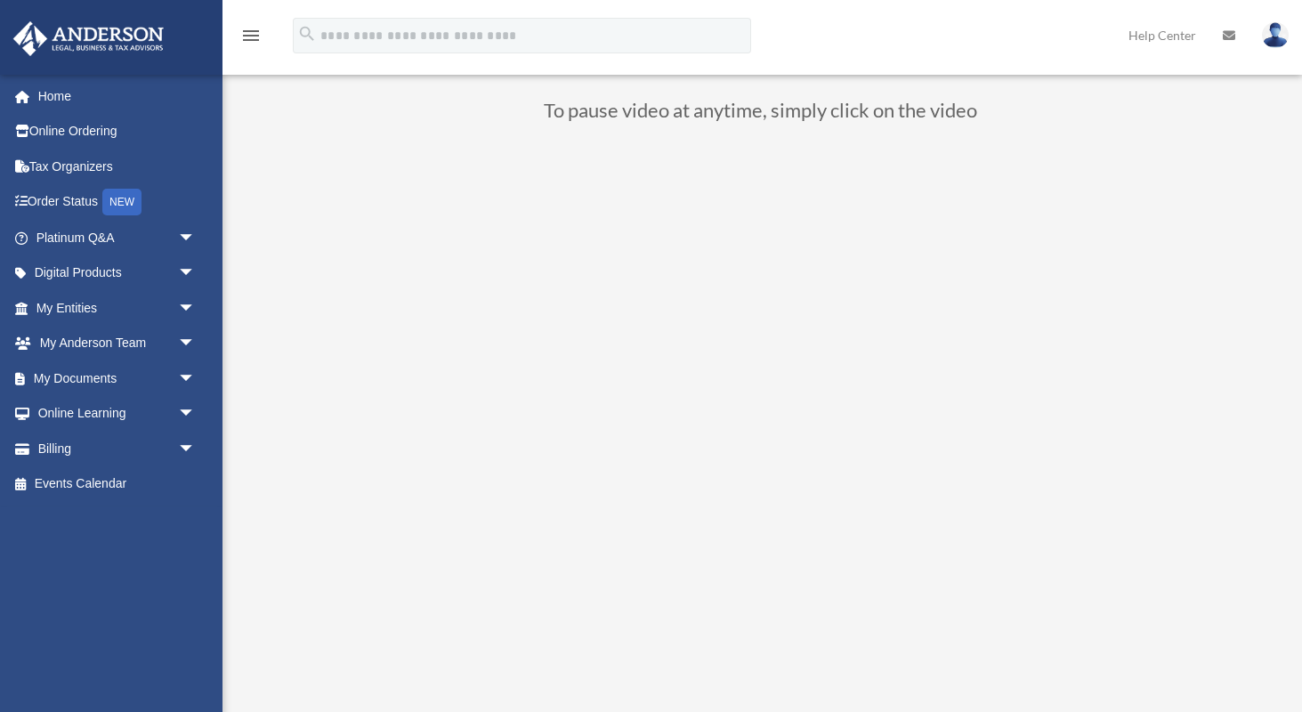
scroll to position [132, 0]
click at [185, 305] on span "arrow_drop_down" at bounding box center [196, 308] width 36 height 36
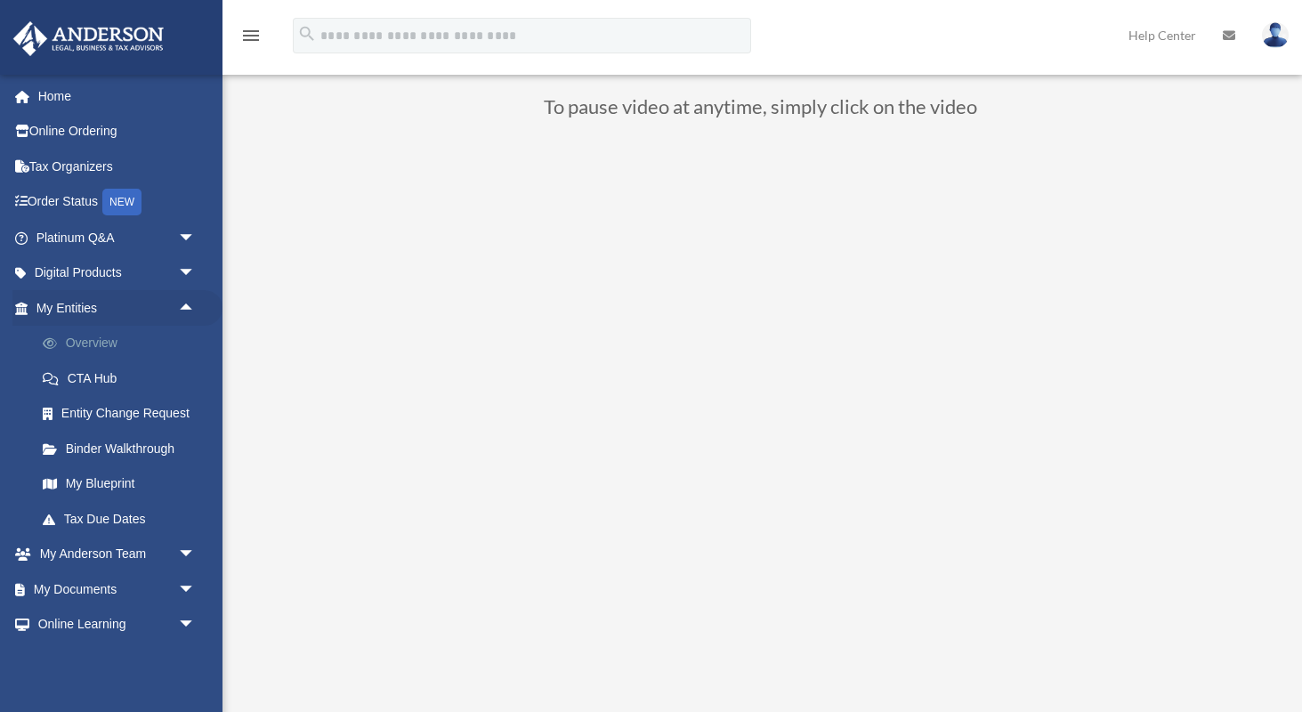
click at [106, 342] on link "Overview" at bounding box center [124, 344] width 198 height 36
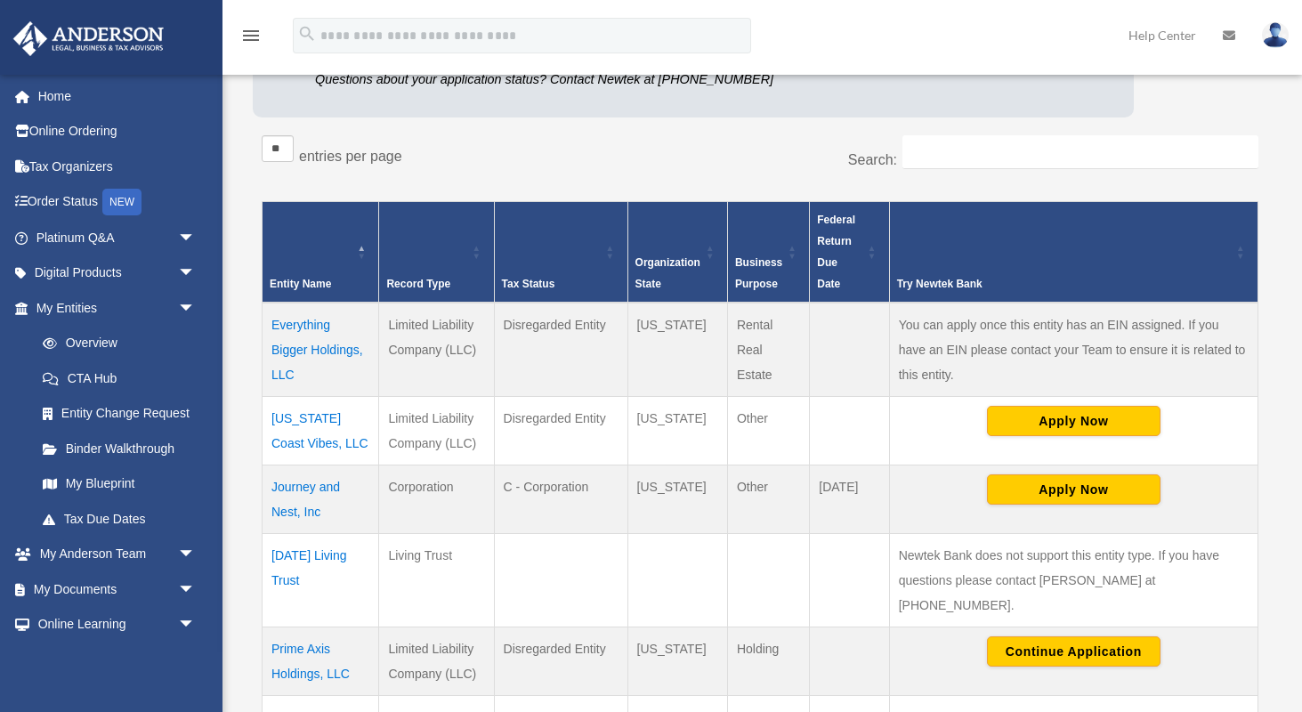
scroll to position [246, 0]
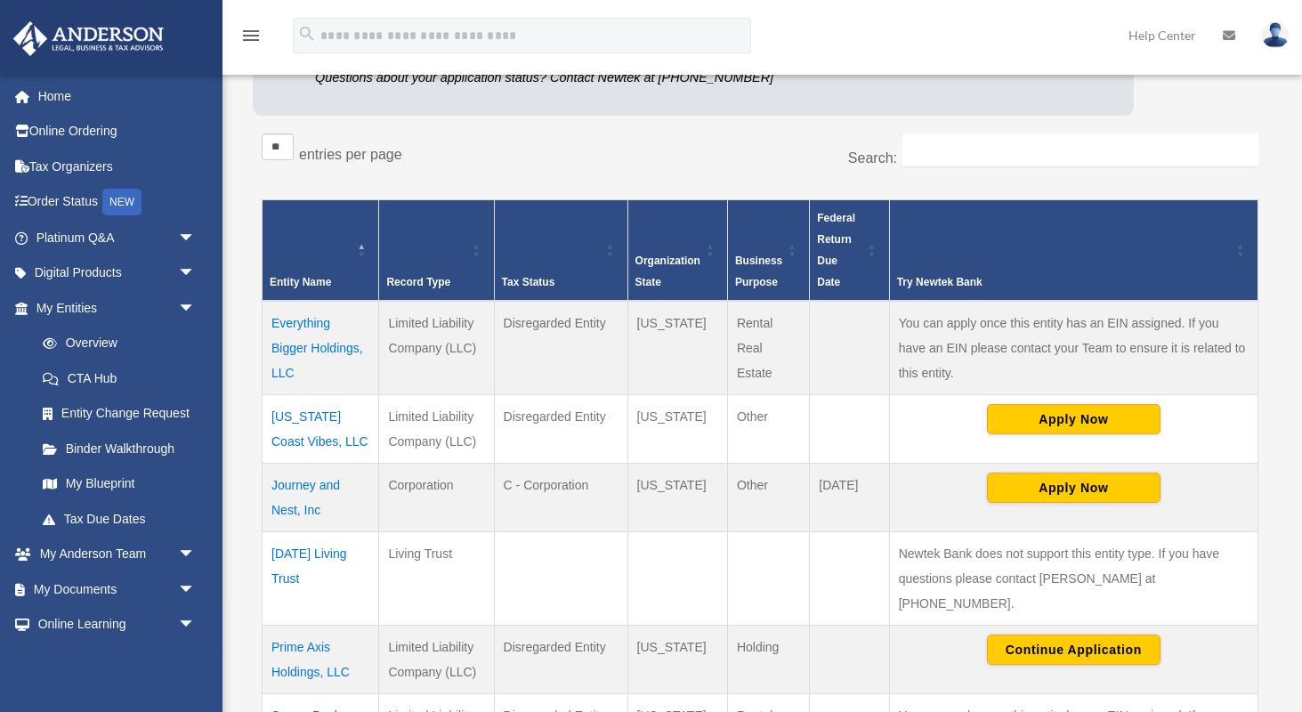
click at [295, 414] on td "[US_STATE] Coast Vibes, LLC" at bounding box center [321, 428] width 117 height 69
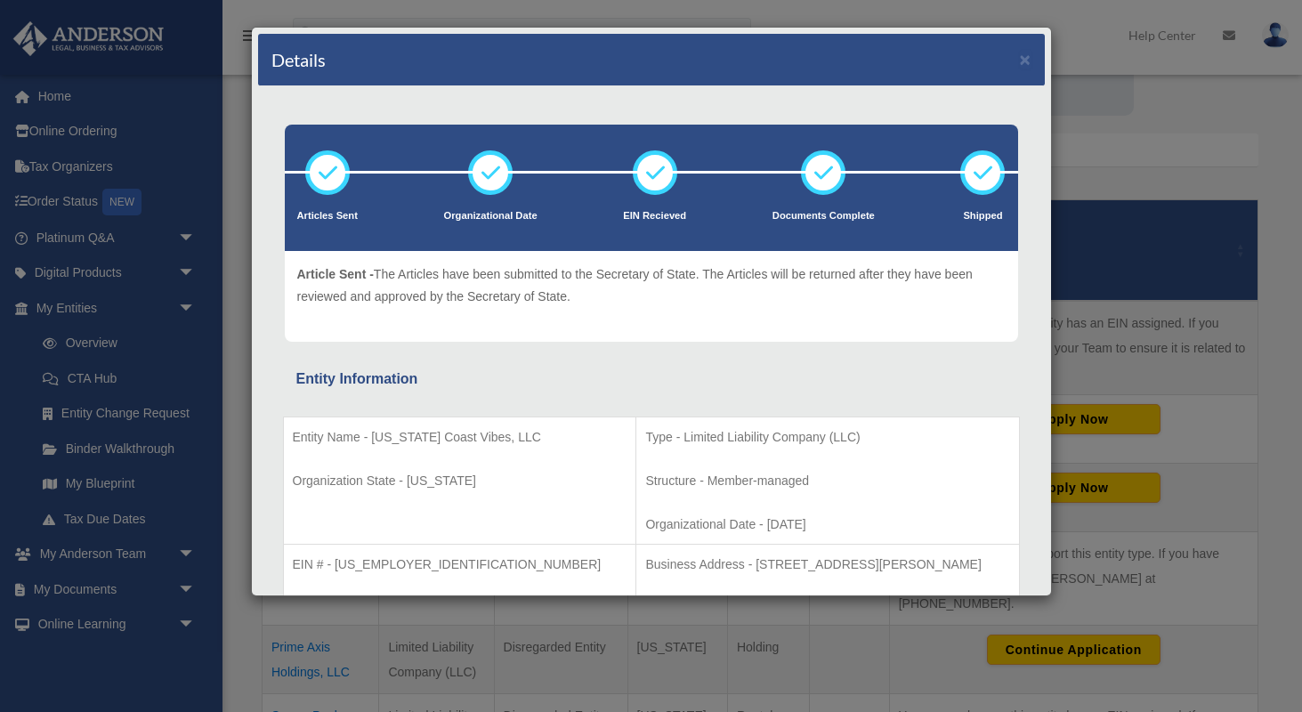
scroll to position [0, 0]
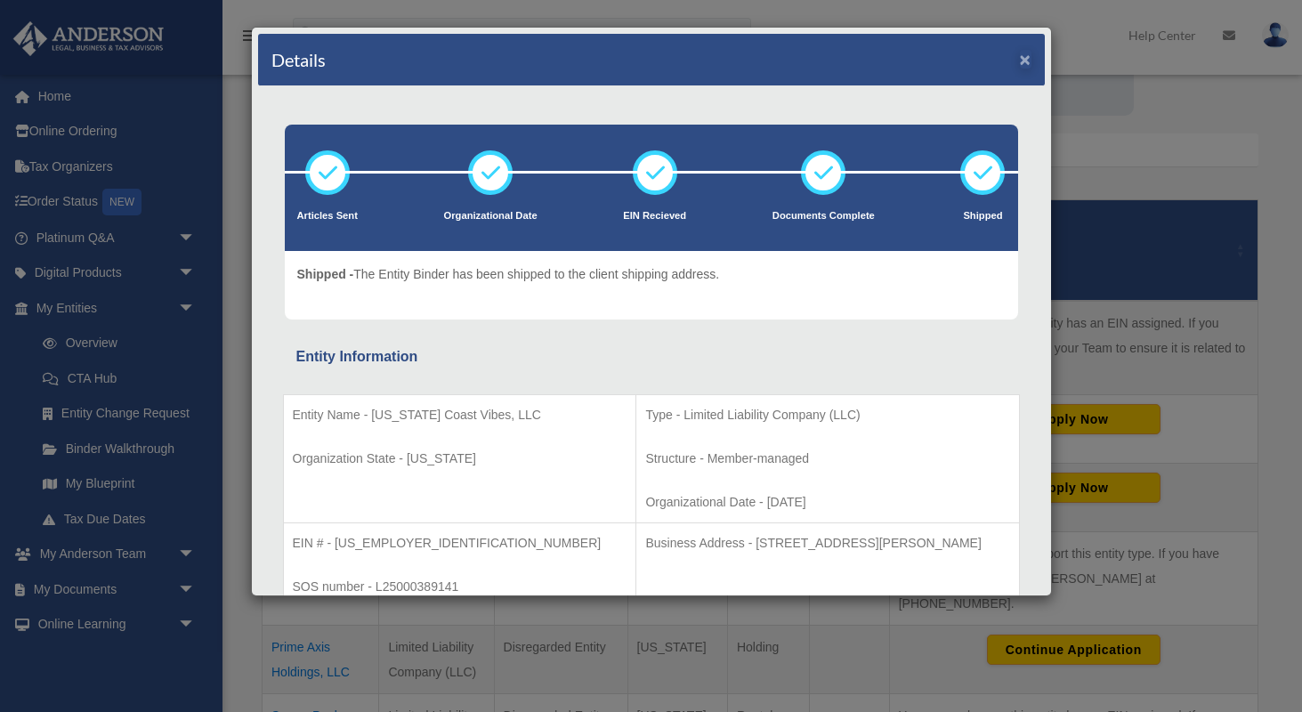
click at [1025, 59] on button "×" at bounding box center [1026, 59] width 12 height 19
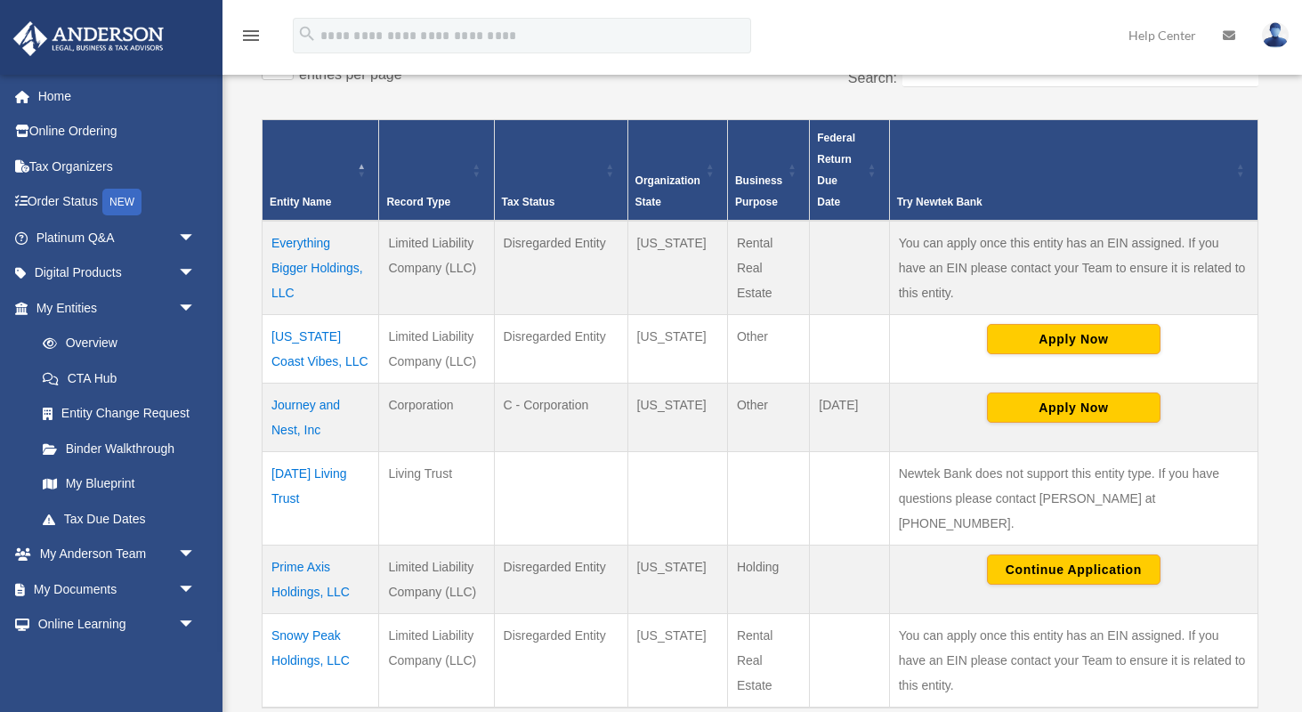
scroll to position [343, 0]
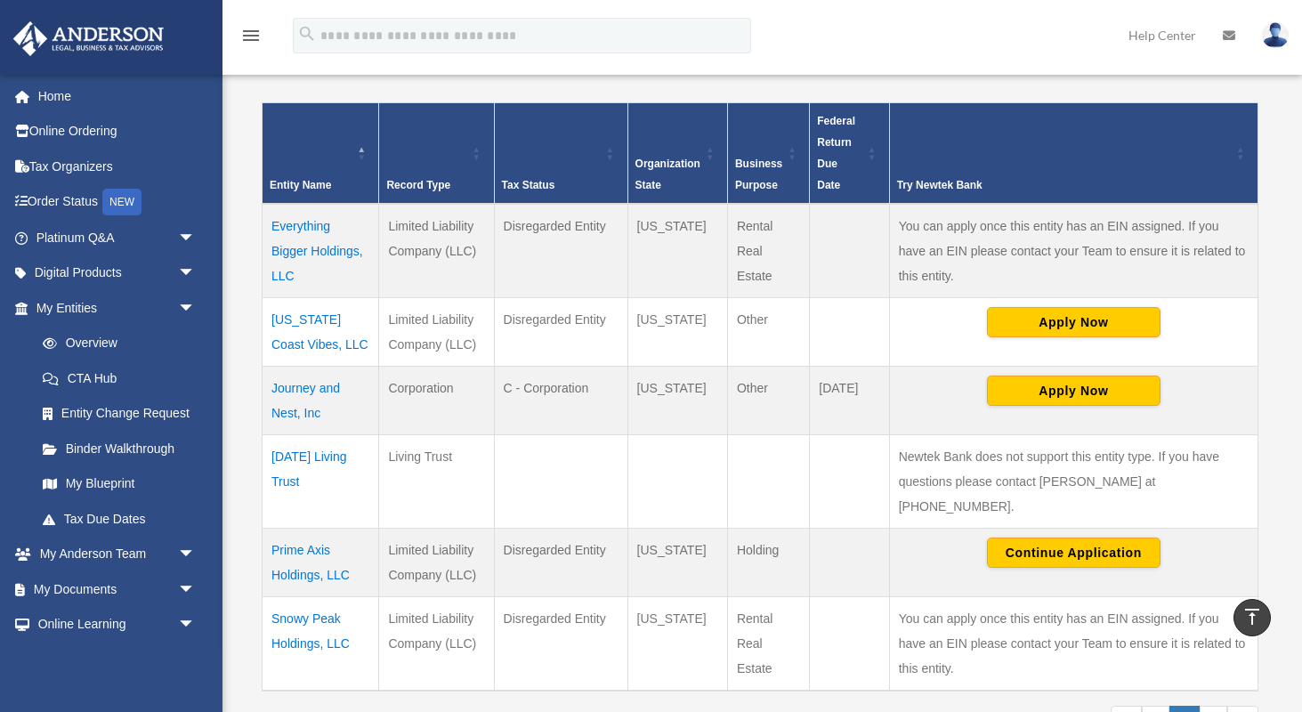
click at [295, 528] on td "Prime Axis Holdings, LLC" at bounding box center [321, 562] width 117 height 69
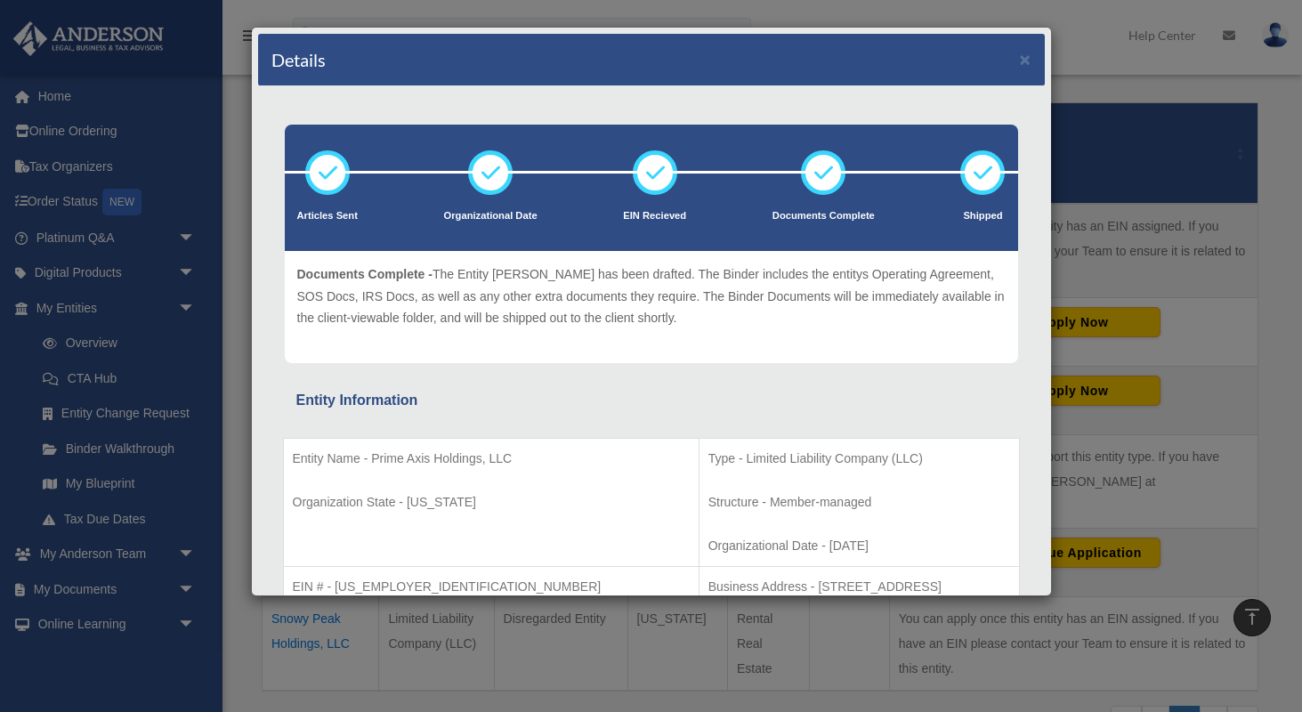
scroll to position [0, 0]
click at [1024, 62] on button "×" at bounding box center [1026, 59] width 12 height 19
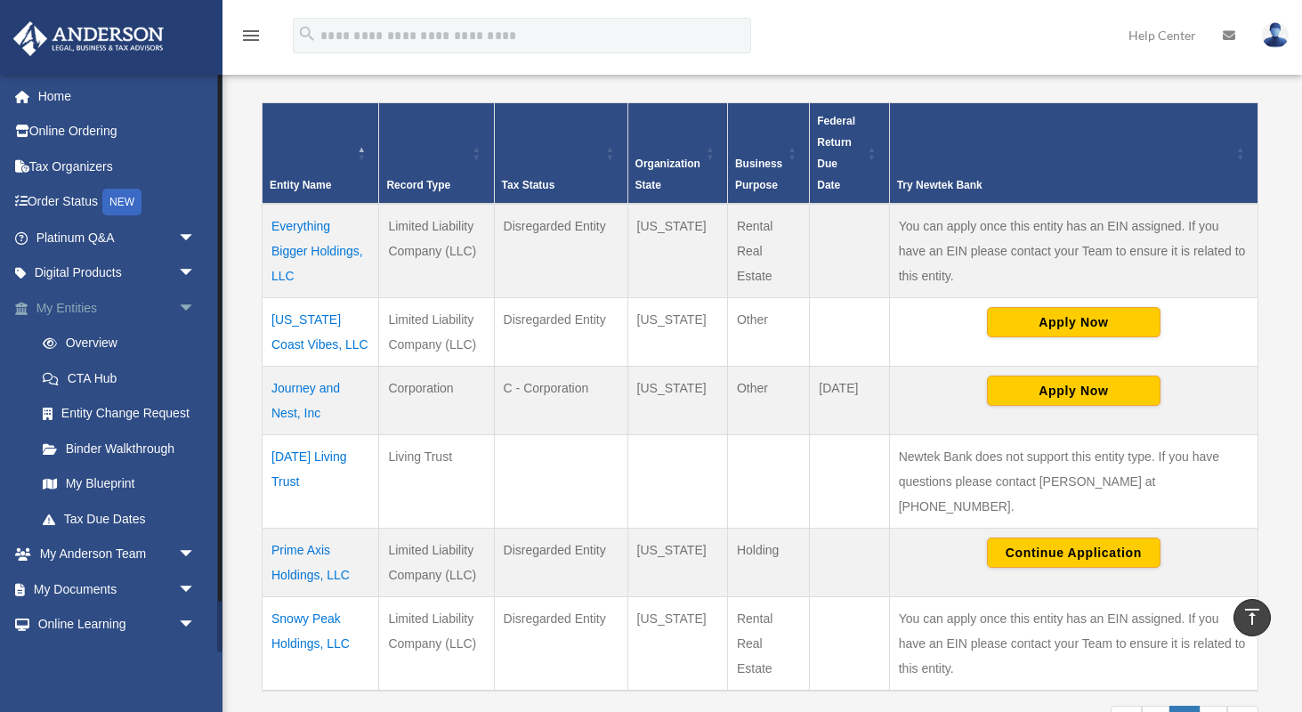
click at [187, 305] on span "arrow_drop_down" at bounding box center [196, 308] width 36 height 36
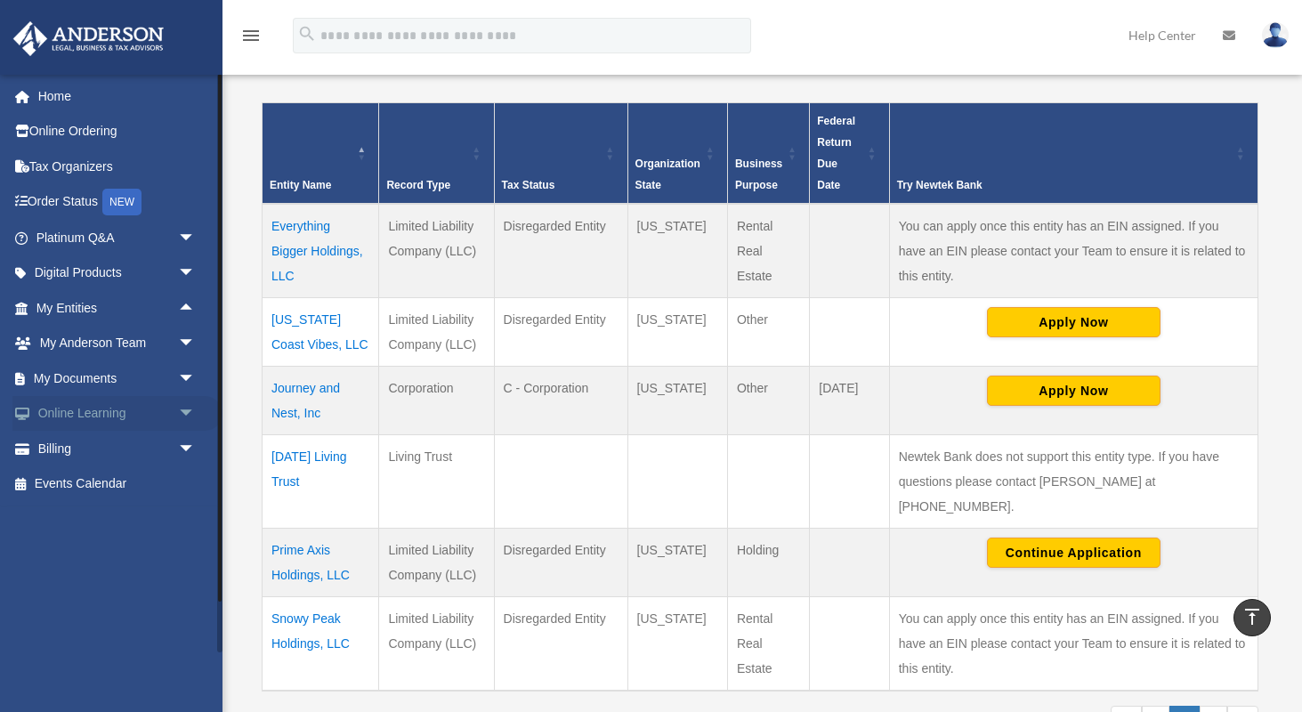
click at [182, 413] on span "arrow_drop_down" at bounding box center [196, 414] width 36 height 36
